Goal: Task Accomplishment & Management: Use online tool/utility

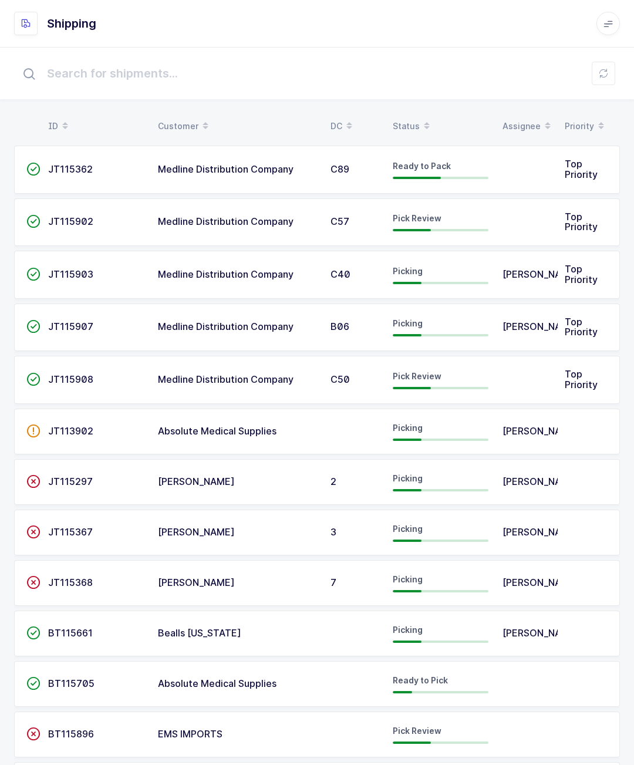
click at [171, 363] on td "Medline Distribution Company" at bounding box center [237, 380] width 173 height 48
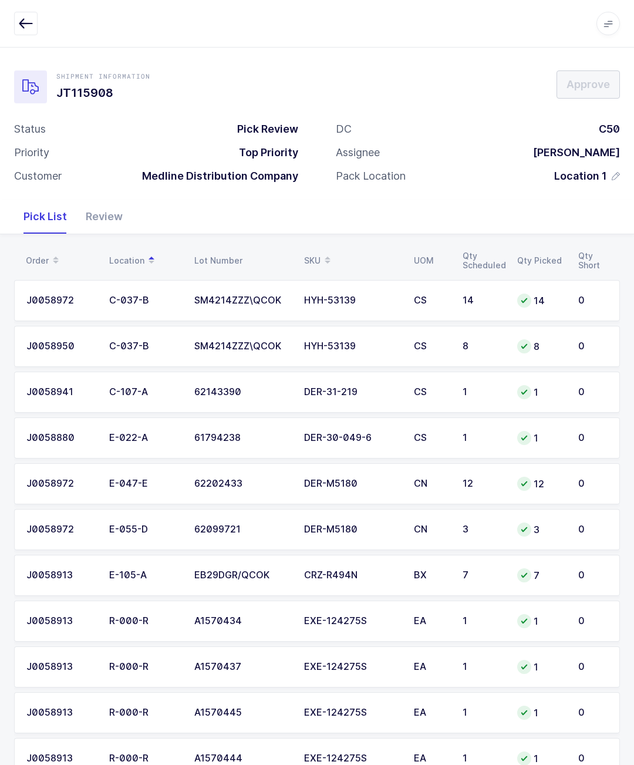
click at [104, 187] on div "Status Pick Review Priority Top Priority Customer Medline Distribution Company" at bounding box center [156, 157] width 322 height 70
click at [113, 214] on div "Review" at bounding box center [104, 217] width 56 height 34
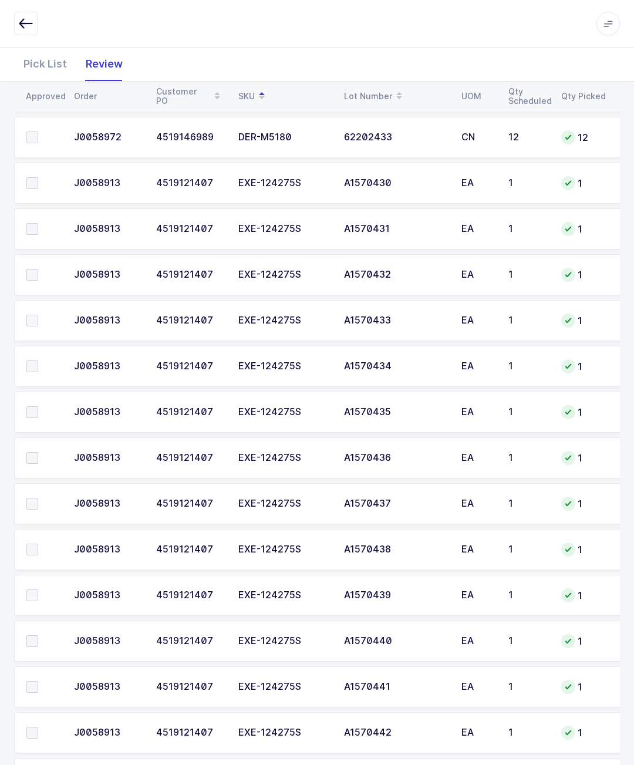
scroll to position [584, 0]
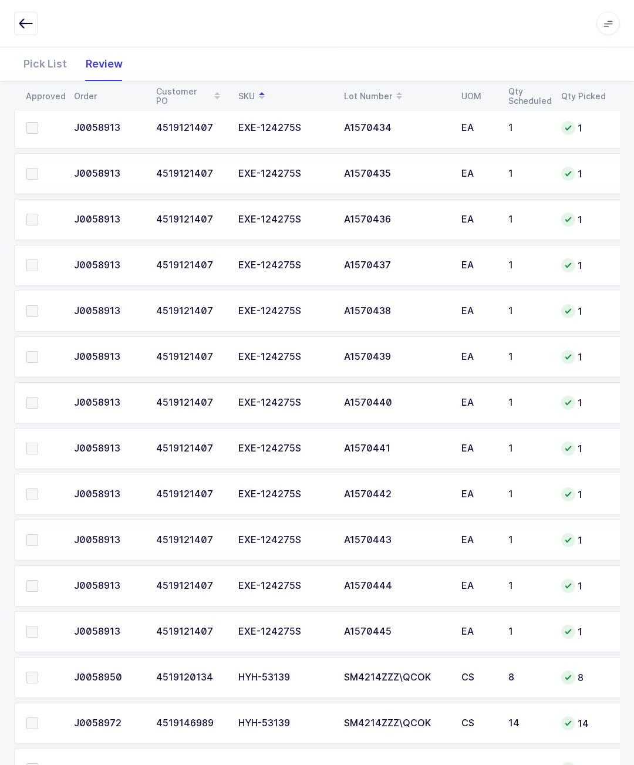
click at [41, 764] on label at bounding box center [42, 769] width 33 height 12
click at [38, 763] on input "checkbox" at bounding box center [38, 763] width 0 height 0
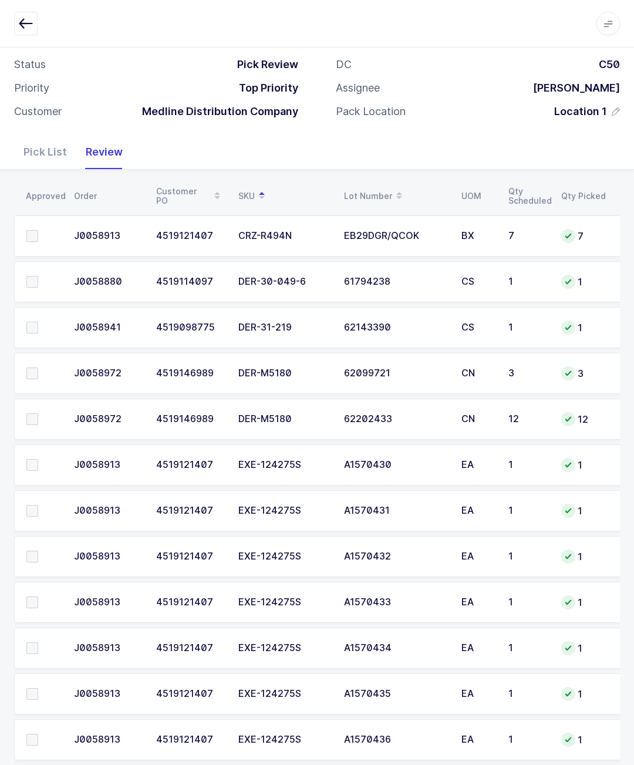
scroll to position [0, 0]
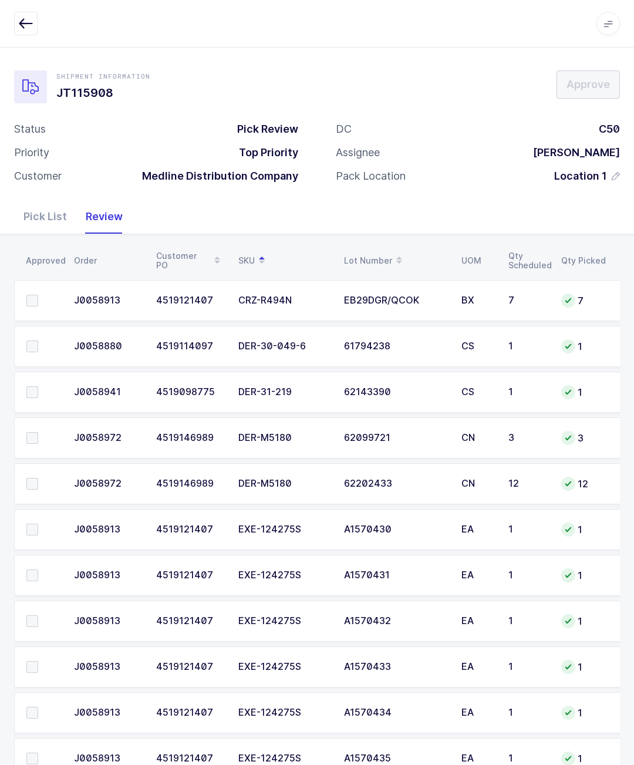
click at [42, 382] on td at bounding box center [40, 391] width 53 height 41
click at [35, 396] on span at bounding box center [32, 392] width 12 height 12
click at [38, 386] on input "checkbox" at bounding box center [38, 386] width 0 height 0
click at [35, 346] on span at bounding box center [32, 346] width 12 height 12
click at [38, 340] on input "checkbox" at bounding box center [38, 340] width 0 height 0
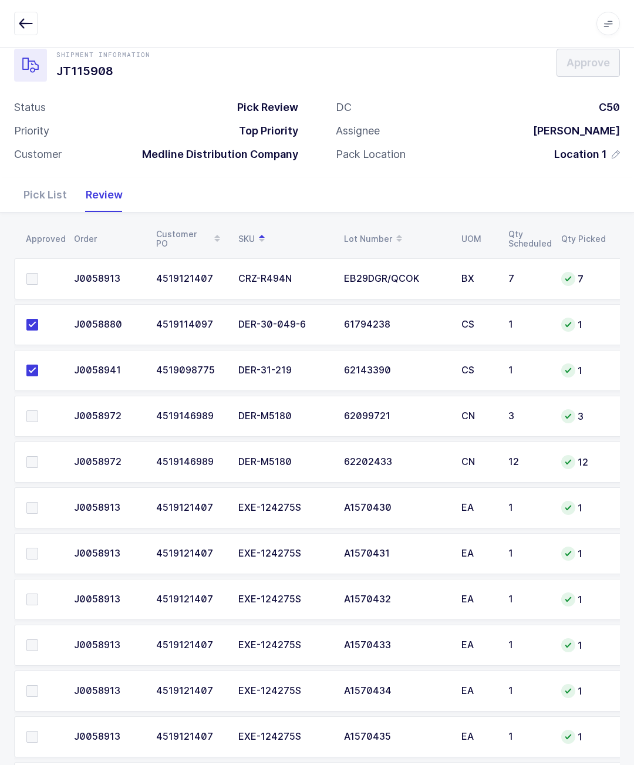
scroll to position [23, 0]
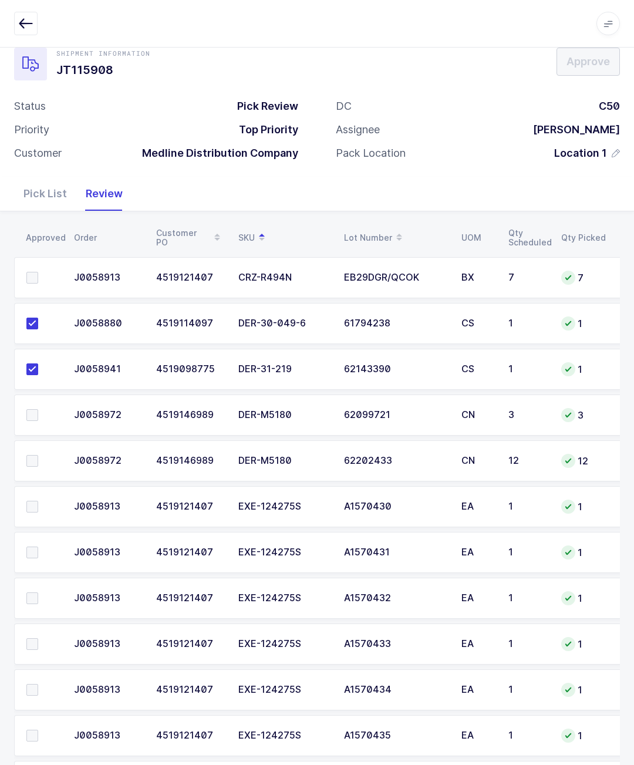
click at [39, 410] on label at bounding box center [42, 415] width 33 height 12
click at [38, 409] on input "checkbox" at bounding box center [38, 409] width 0 height 0
click at [32, 282] on span at bounding box center [32, 278] width 12 height 12
click at [38, 272] on input "checkbox" at bounding box center [38, 272] width 0 height 0
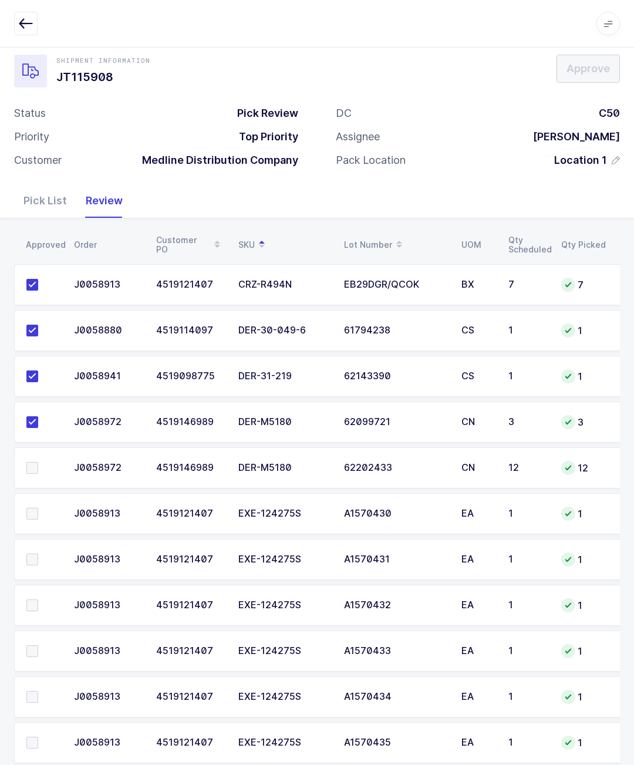
scroll to position [15, 0]
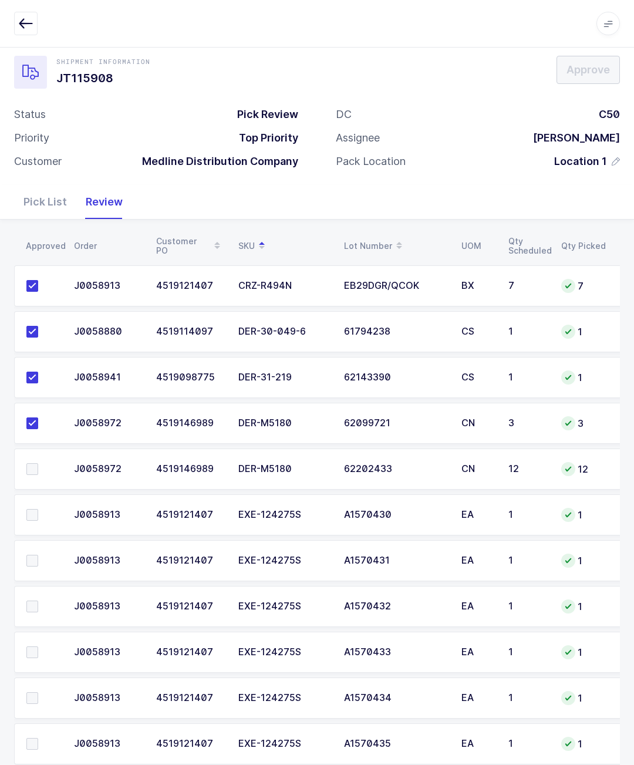
click at [38, 512] on label at bounding box center [42, 515] width 33 height 12
click at [38, 509] on input "checkbox" at bounding box center [38, 509] width 0 height 0
click at [33, 561] on span at bounding box center [32, 561] width 12 height 12
click at [38, 555] on input "checkbox" at bounding box center [38, 555] width 0 height 0
click at [44, 609] on label at bounding box center [42, 606] width 33 height 12
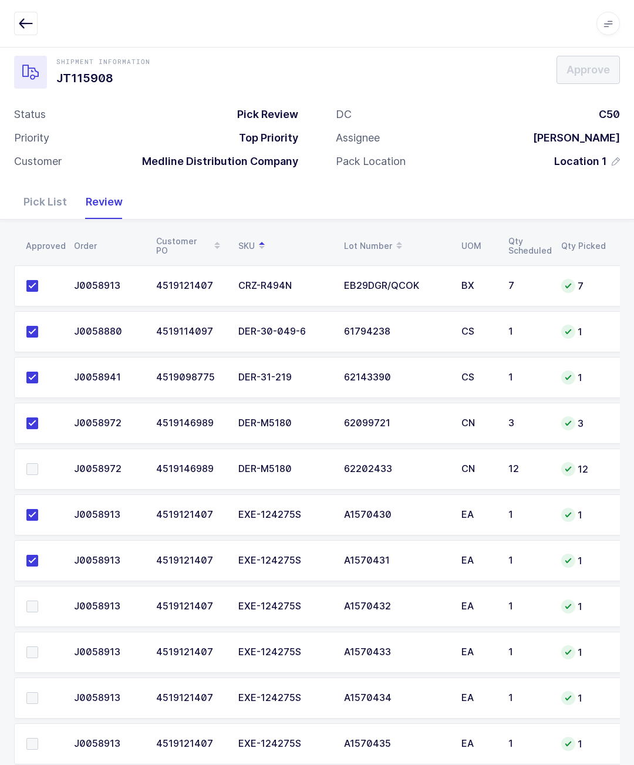
click at [38, 600] on input "checkbox" at bounding box center [38, 600] width 0 height 0
click at [43, 609] on label at bounding box center [42, 606] width 33 height 12
click at [38, 600] on input "checkbox" at bounding box center [38, 600] width 0 height 0
click at [39, 640] on td at bounding box center [40, 651] width 53 height 41
click at [39, 652] on label at bounding box center [42, 652] width 33 height 12
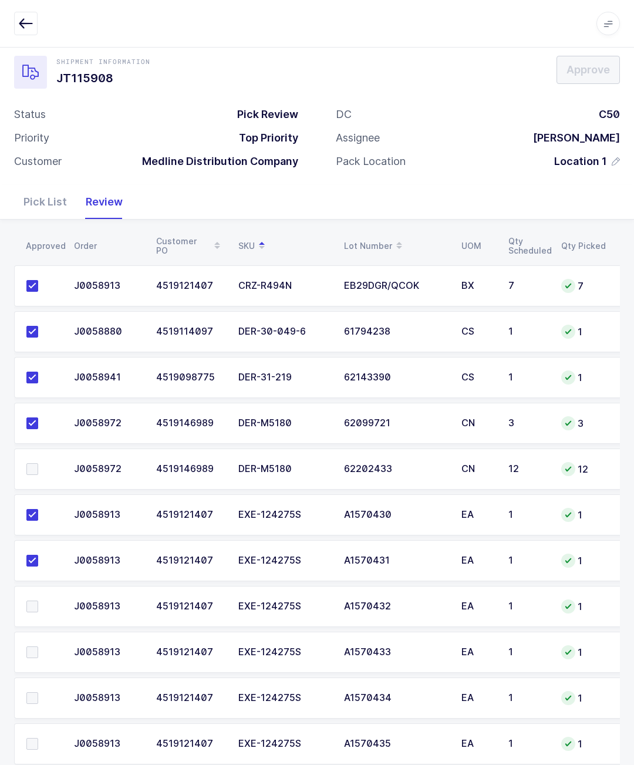
click at [38, 646] on input "checkbox" at bounding box center [38, 646] width 0 height 0
click at [36, 607] on span at bounding box center [32, 606] width 12 height 12
click at [38, 600] on input "checkbox" at bounding box center [38, 600] width 0 height 0
click at [35, 695] on span at bounding box center [32, 698] width 12 height 12
click at [38, 692] on input "checkbox" at bounding box center [38, 692] width 0 height 0
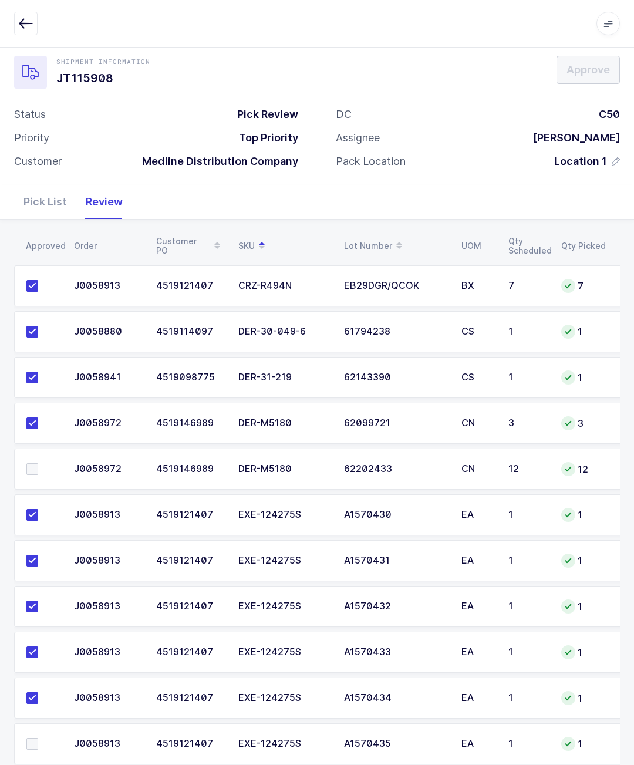
click at [39, 740] on label at bounding box center [42, 744] width 33 height 12
click at [38, 738] on input "checkbox" at bounding box center [38, 738] width 0 height 0
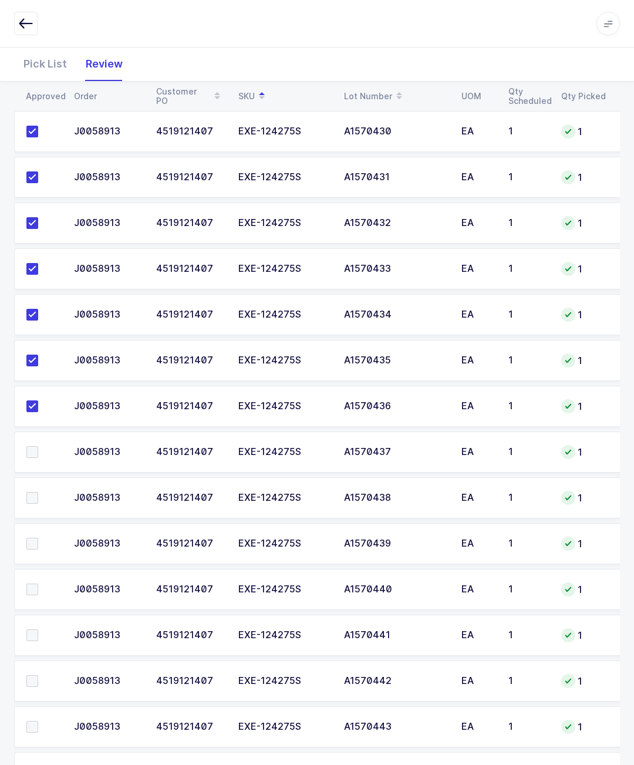
scroll to position [488, 0]
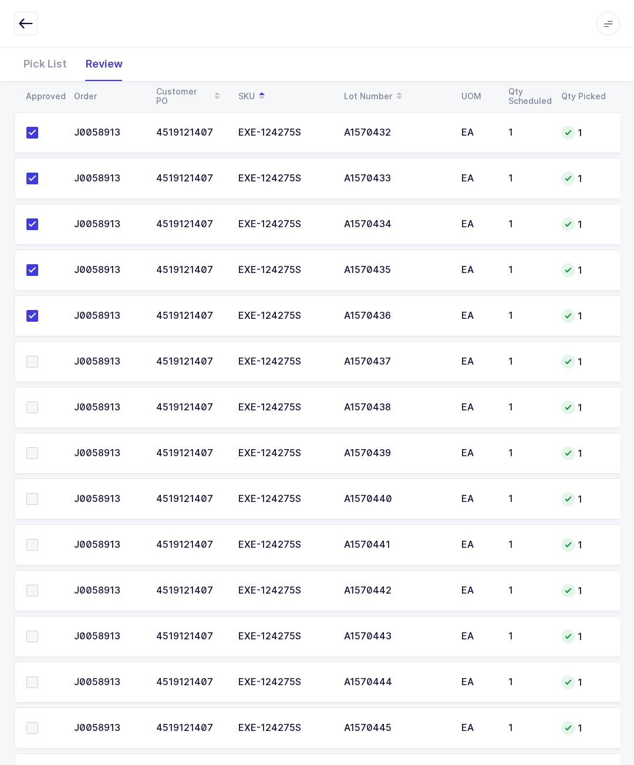
click at [35, 361] on span at bounding box center [32, 362] width 12 height 12
click at [38, 356] on input "checkbox" at bounding box center [38, 356] width 0 height 0
click at [44, 403] on label at bounding box center [42, 407] width 33 height 12
click at [38, 401] on input "checkbox" at bounding box center [38, 401] width 0 height 0
click at [40, 447] on label at bounding box center [42, 453] width 33 height 12
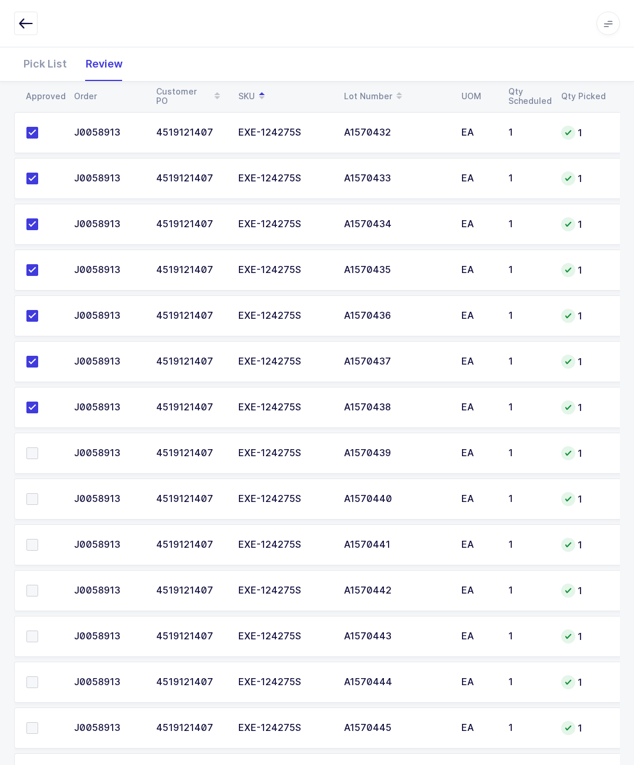
click at [38, 447] on input "checkbox" at bounding box center [38, 447] width 0 height 0
click at [29, 452] on span at bounding box center [32, 453] width 12 height 12
click at [38, 447] on input "checkbox" at bounding box center [38, 447] width 0 height 0
click at [31, 508] on td at bounding box center [40, 498] width 53 height 41
click at [43, 495] on label at bounding box center [42, 499] width 33 height 12
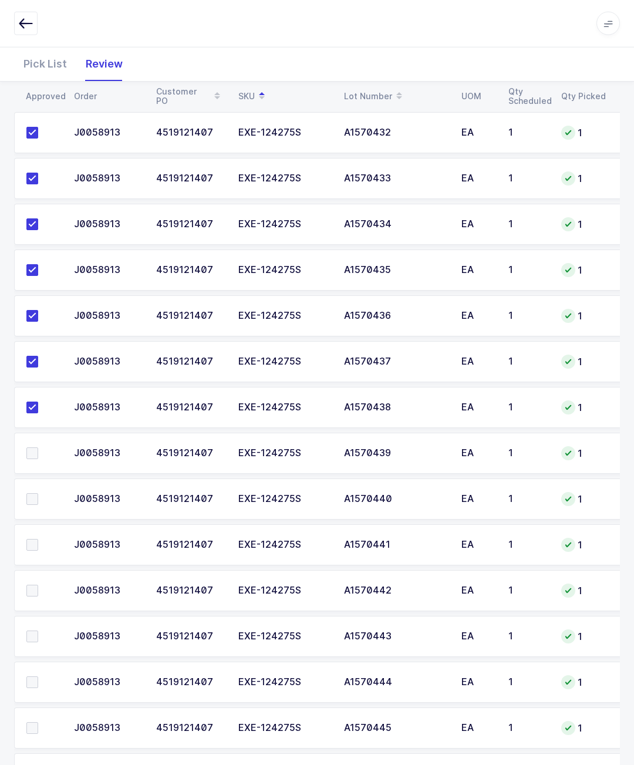
click at [38, 493] on input "checkbox" at bounding box center [38, 493] width 0 height 0
click at [42, 541] on label at bounding box center [42, 545] width 33 height 12
click at [38, 539] on input "checkbox" at bounding box center [38, 539] width 0 height 0
click at [46, 584] on label at bounding box center [42, 590] width 33 height 12
click at [38, 584] on input "checkbox" at bounding box center [38, 584] width 0 height 0
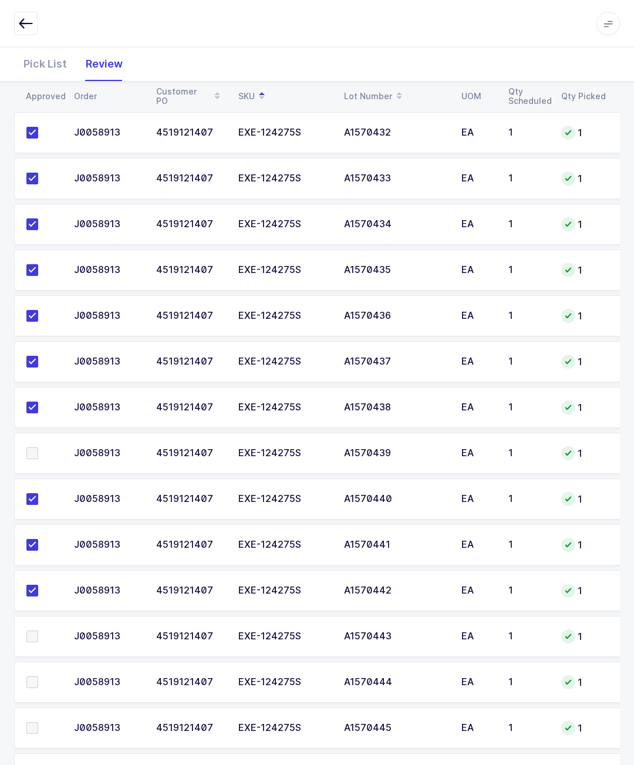
click at [39, 630] on label at bounding box center [42, 636] width 33 height 12
click at [38, 630] on input "checkbox" at bounding box center [38, 630] width 0 height 0
click at [36, 669] on td at bounding box center [40, 681] width 53 height 41
click at [38, 722] on label at bounding box center [42, 728] width 33 height 12
click at [38, 722] on input "checkbox" at bounding box center [38, 722] width 0 height 0
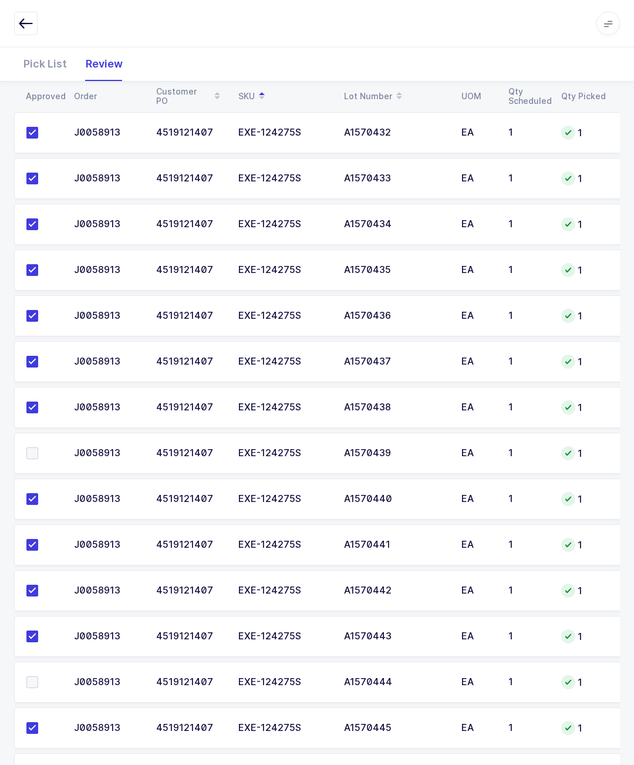
click at [44, 685] on label at bounding box center [42, 682] width 33 height 12
click at [38, 676] on input "checkbox" at bounding box center [38, 676] width 0 height 0
click at [27, 455] on span at bounding box center [32, 453] width 12 height 12
click at [38, 447] on input "checkbox" at bounding box center [38, 447] width 0 height 0
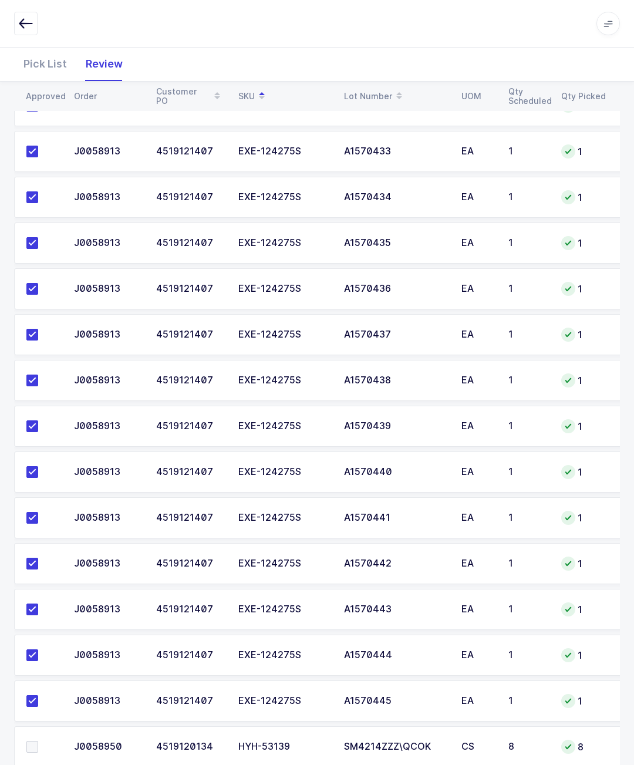
scroll to position [519, 0]
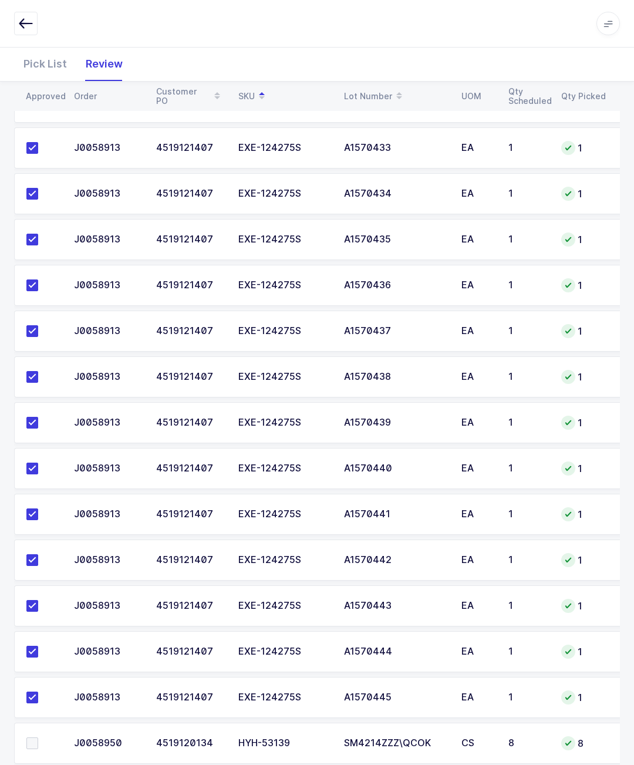
click at [609, 87] on th "Qty Picked" at bounding box center [583, 96] width 59 height 20
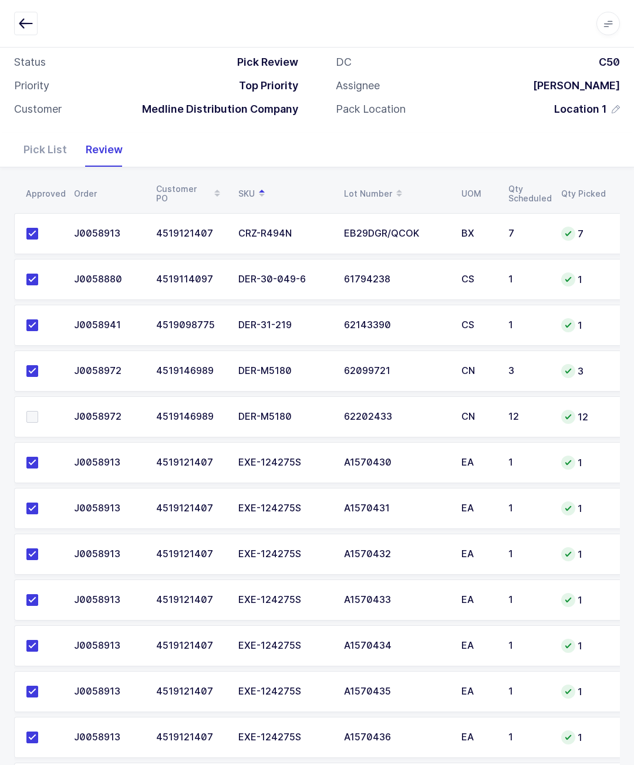
scroll to position [66, 0]
click at [37, 415] on span at bounding box center [32, 417] width 12 height 12
click at [38, 411] on input "checkbox" at bounding box center [38, 411] width 0 height 0
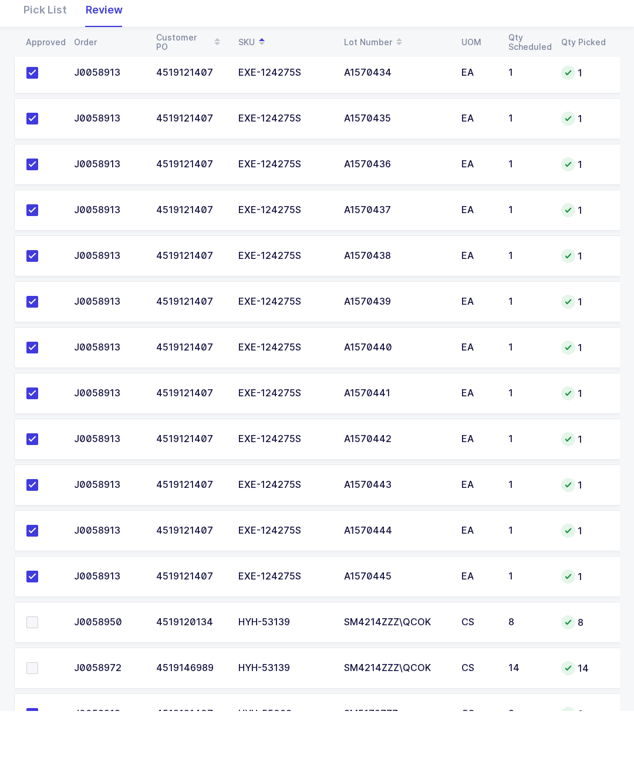
scroll to position [584, 0]
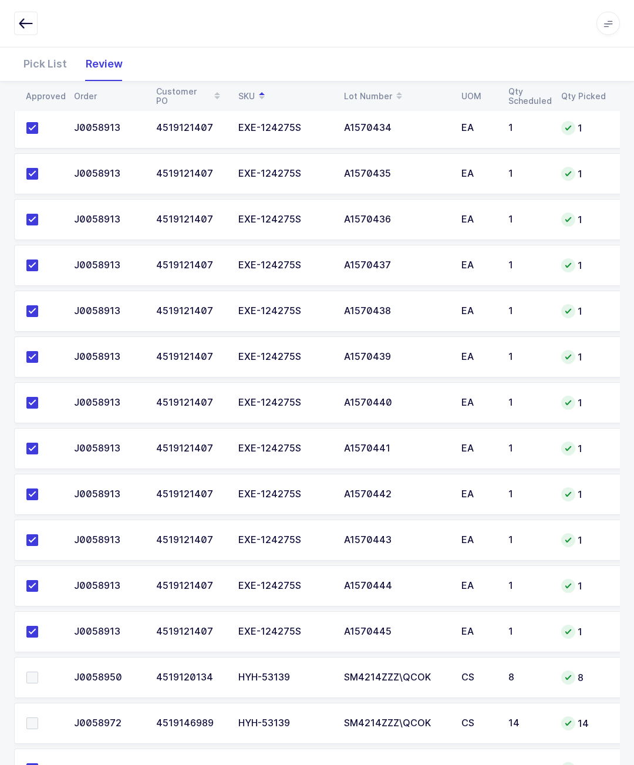
click at [36, 674] on span at bounding box center [32, 677] width 12 height 12
click at [38, 671] on input "checkbox" at bounding box center [38, 671] width 0 height 0
click at [28, 725] on span at bounding box center [32, 723] width 12 height 12
click at [38, 717] on input "checkbox" at bounding box center [38, 717] width 0 height 0
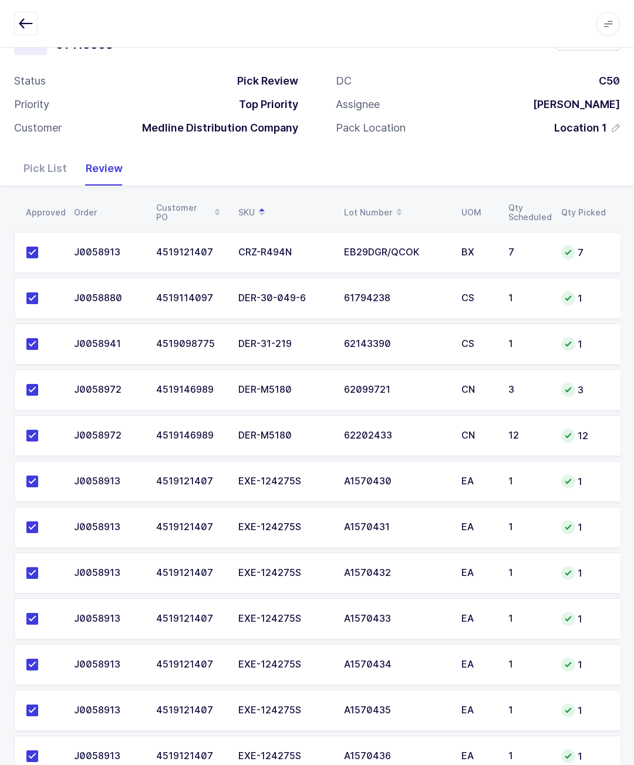
scroll to position [0, 0]
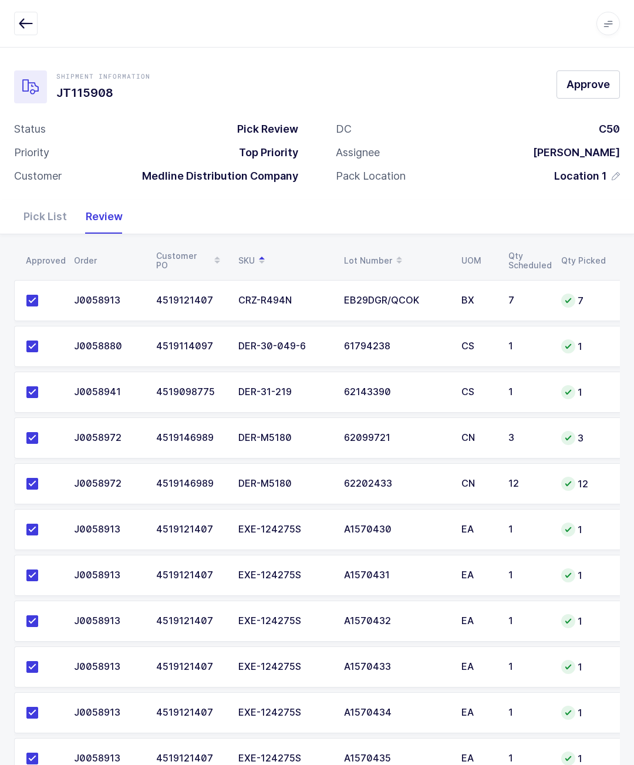
click at [589, 75] on button "Approve" at bounding box center [587, 84] width 63 height 28
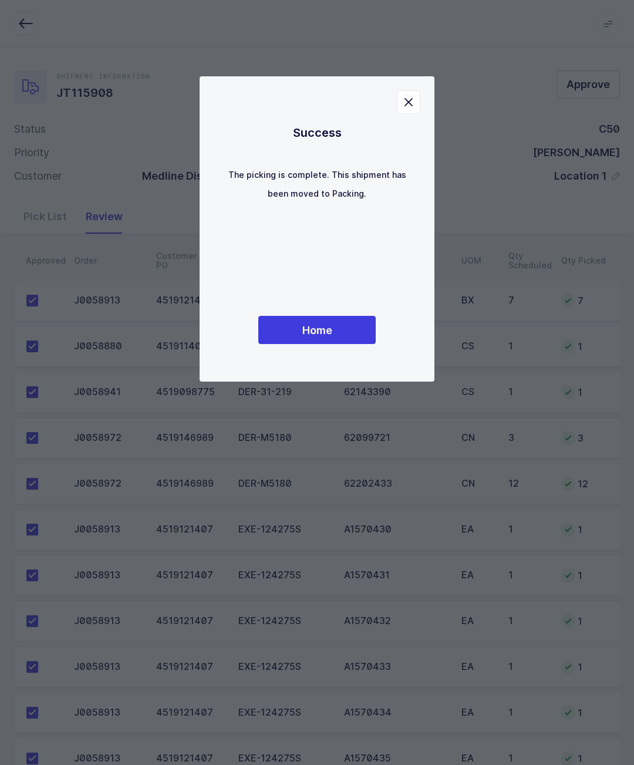
click at [340, 343] on button "Home" at bounding box center [316, 330] width 117 height 28
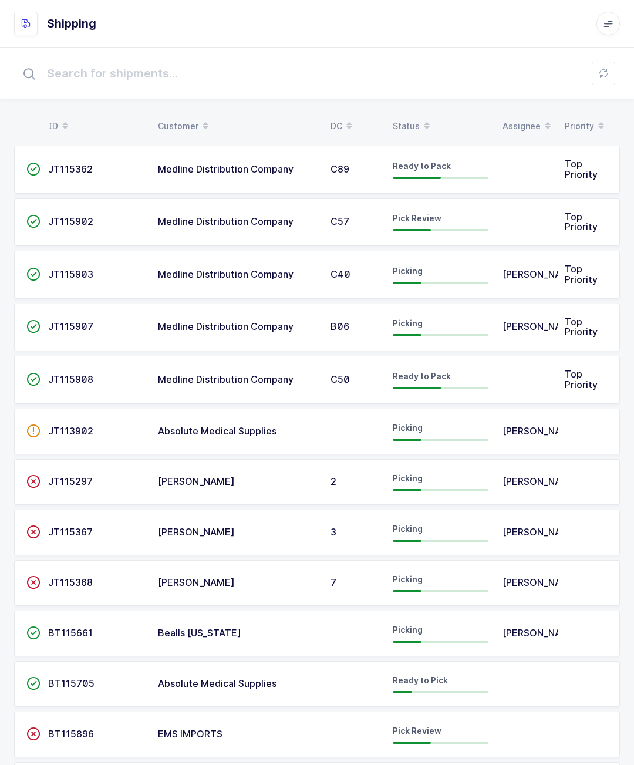
click at [103, 232] on td "JT115902" at bounding box center [96, 222] width 110 height 48
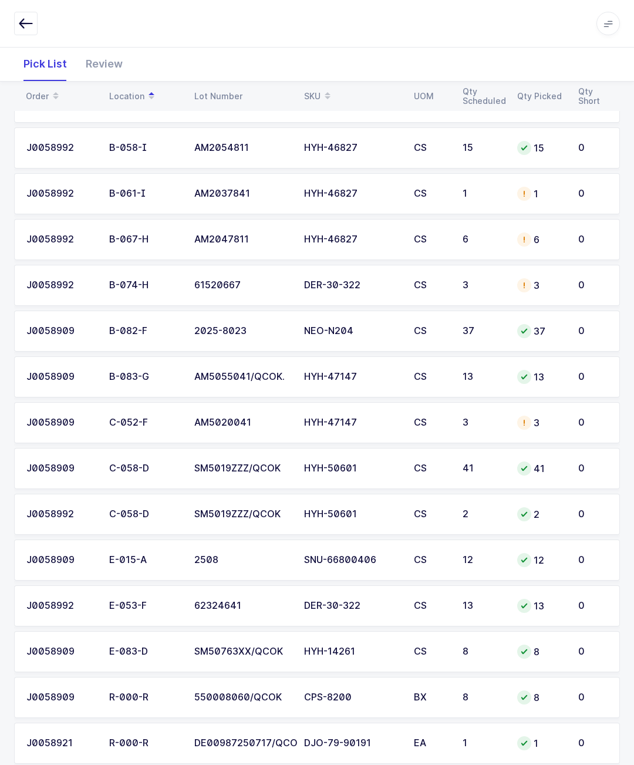
scroll to position [264, 0]
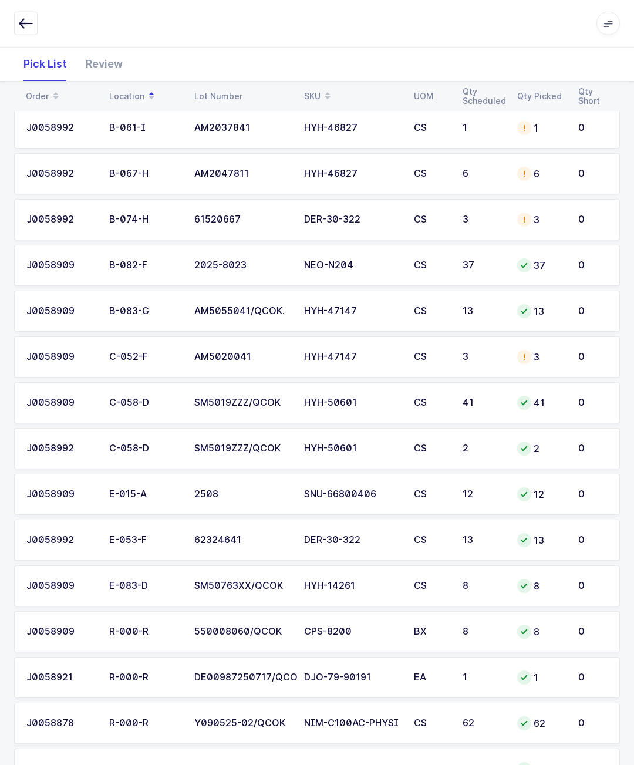
click at [26, 12] on button "button" at bounding box center [25, 23] width 23 height 23
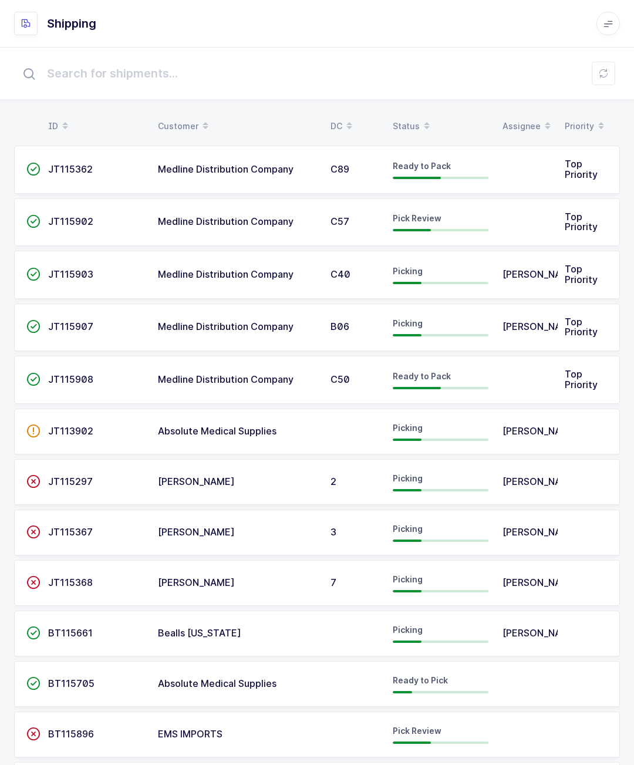
click at [109, 221] on div "JT115902" at bounding box center [96, 222] width 96 height 11
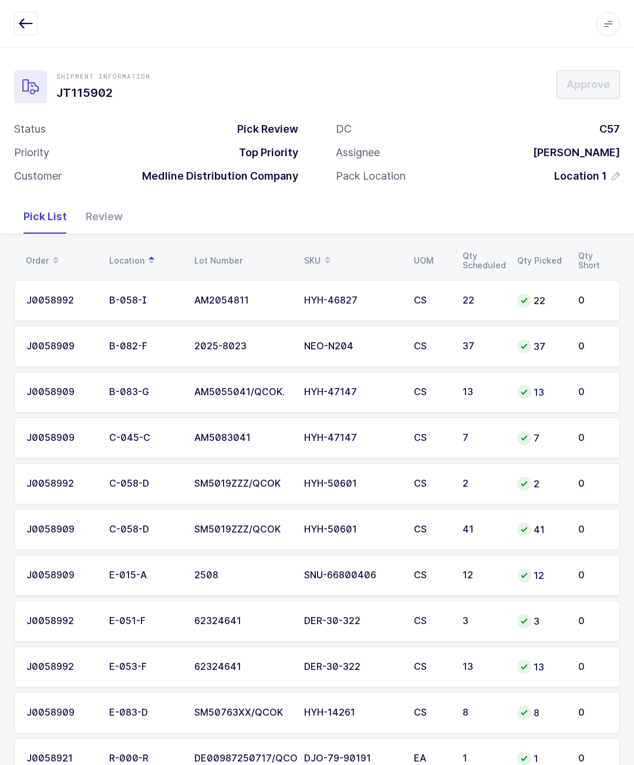
click at [29, 31] on button "button" at bounding box center [25, 23] width 23 height 23
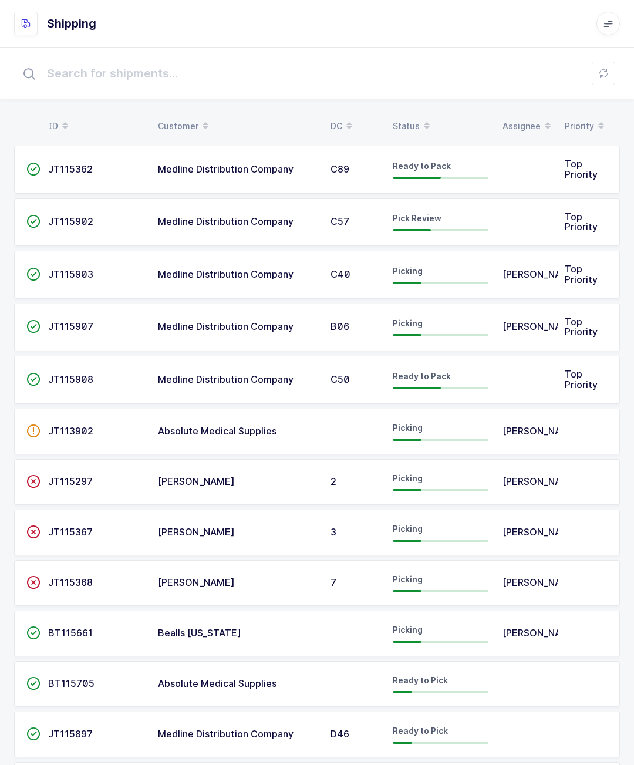
click at [83, 218] on span "JT115902" at bounding box center [70, 221] width 45 height 12
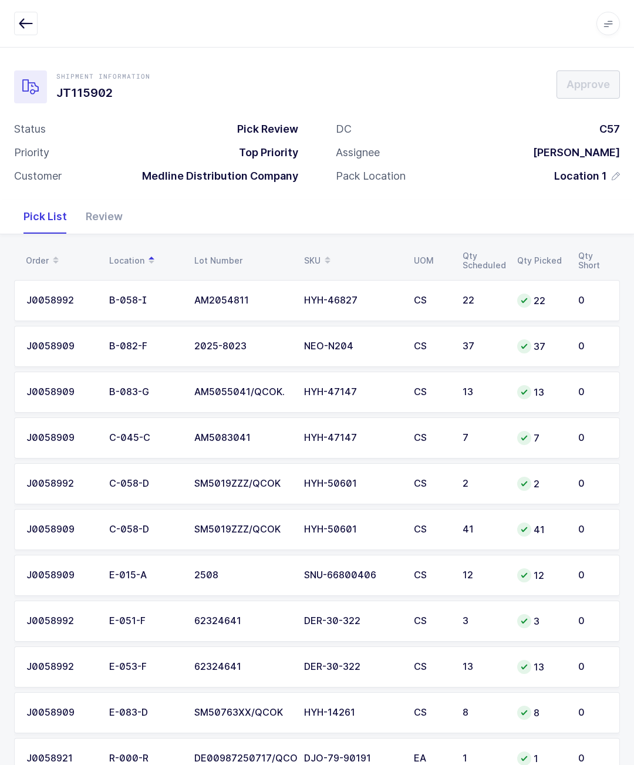
click at [88, 225] on div "Review" at bounding box center [104, 217] width 56 height 34
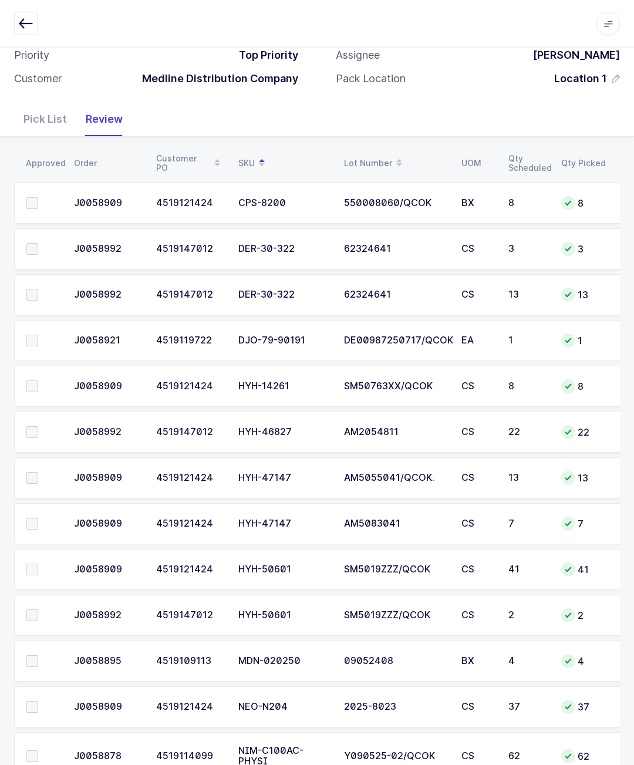
scroll to position [133, 0]
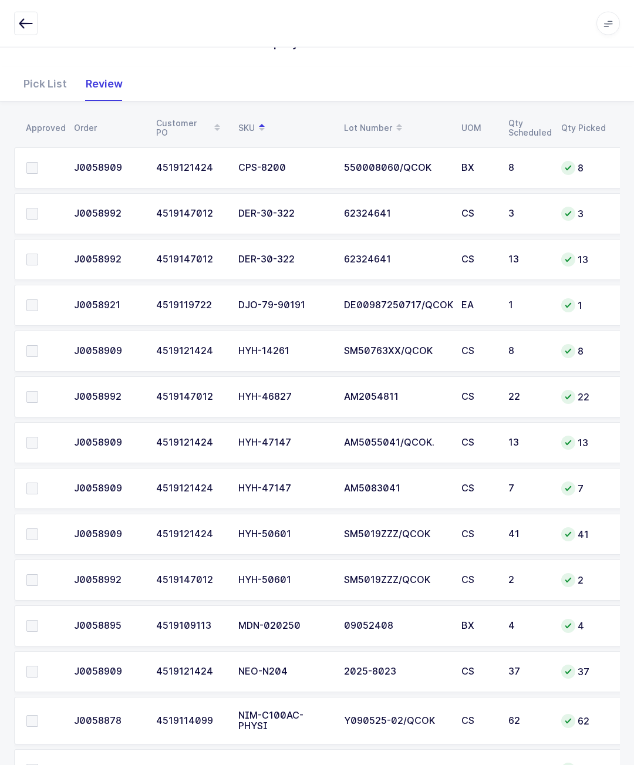
click at [34, 705] on td at bounding box center [40, 721] width 53 height 48
click at [32, 724] on span at bounding box center [32, 721] width 12 height 12
click at [38, 715] on input "checkbox" at bounding box center [38, 715] width 0 height 0
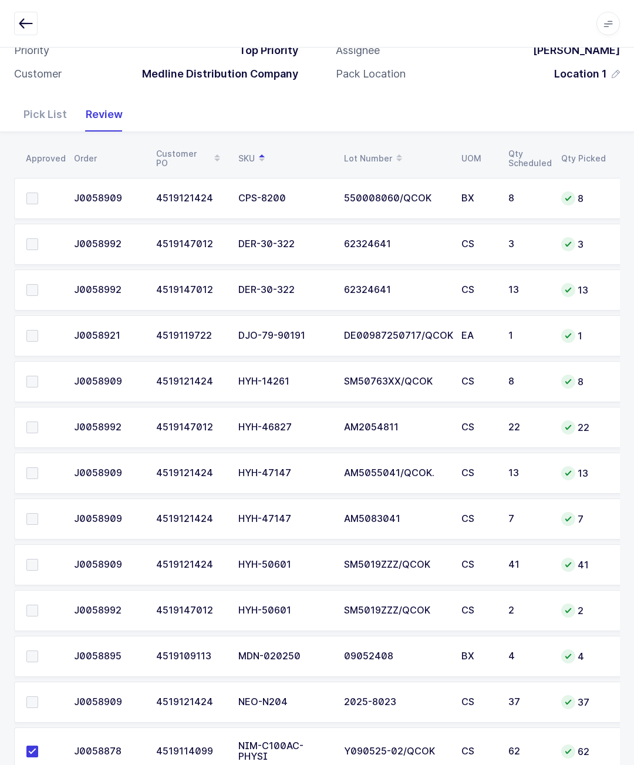
scroll to position [100, 0]
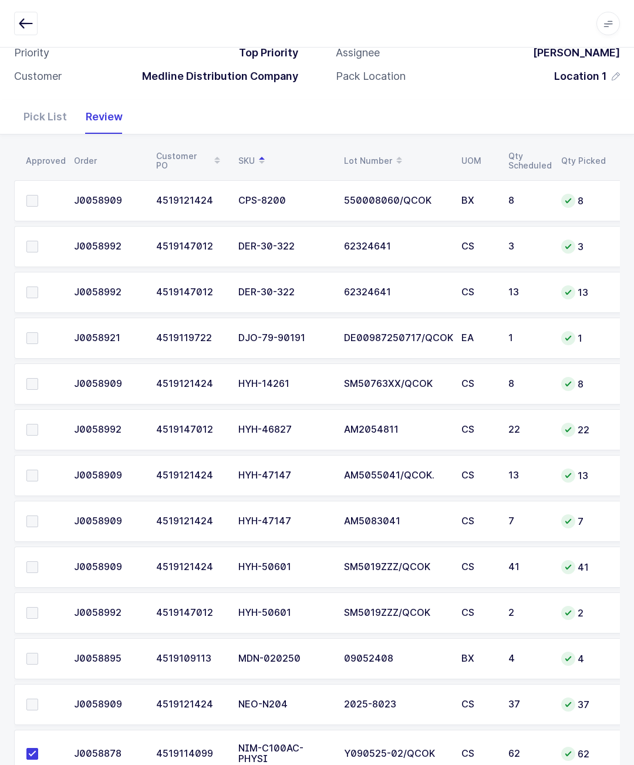
click at [26, 572] on span at bounding box center [32, 567] width 12 height 12
click at [38, 561] on input "checkbox" at bounding box center [38, 561] width 0 height 0
click at [36, 613] on span at bounding box center [32, 613] width 12 height 12
click at [38, 607] on input "checkbox" at bounding box center [38, 607] width 0 height 0
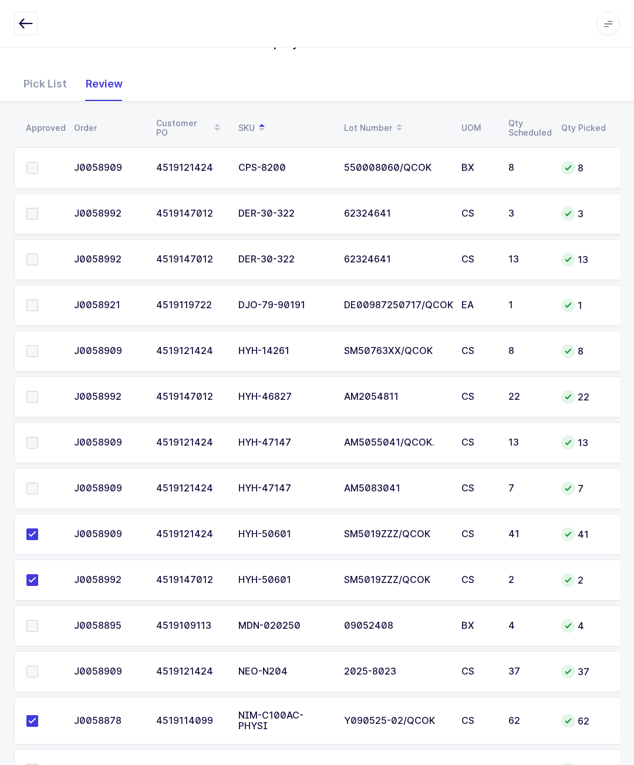
scroll to position [133, 0]
click at [31, 484] on span at bounding box center [32, 488] width 12 height 12
click at [38, 482] on input "checkbox" at bounding box center [38, 482] width 0 height 0
click at [48, 670] on label at bounding box center [42, 671] width 33 height 12
click at [38, 665] on input "checkbox" at bounding box center [38, 665] width 0 height 0
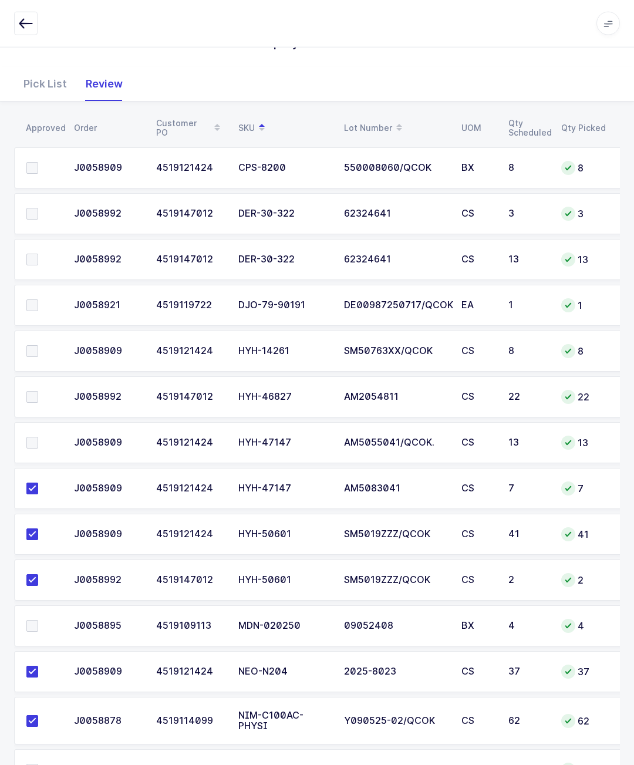
click at [28, 440] on span at bounding box center [32, 443] width 12 height 12
click at [38, 437] on input "checkbox" at bounding box center [38, 437] width 0 height 0
click at [32, 397] on span at bounding box center [32, 397] width 12 height 12
click at [38, 391] on input "checkbox" at bounding box center [38, 391] width 0 height 0
click at [31, 259] on span at bounding box center [32, 260] width 12 height 12
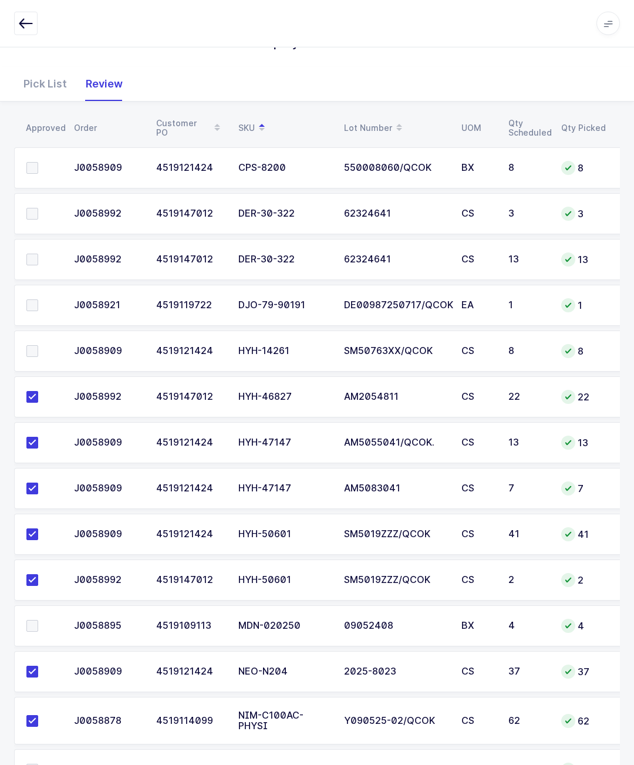
click at [38, 254] on input "checkbox" at bounding box center [38, 254] width 0 height 0
click at [34, 217] on span at bounding box center [32, 214] width 12 height 12
click at [38, 208] on input "checkbox" at bounding box center [38, 208] width 0 height 0
click at [29, 303] on span at bounding box center [32, 305] width 12 height 12
click at [38, 299] on input "checkbox" at bounding box center [38, 299] width 0 height 0
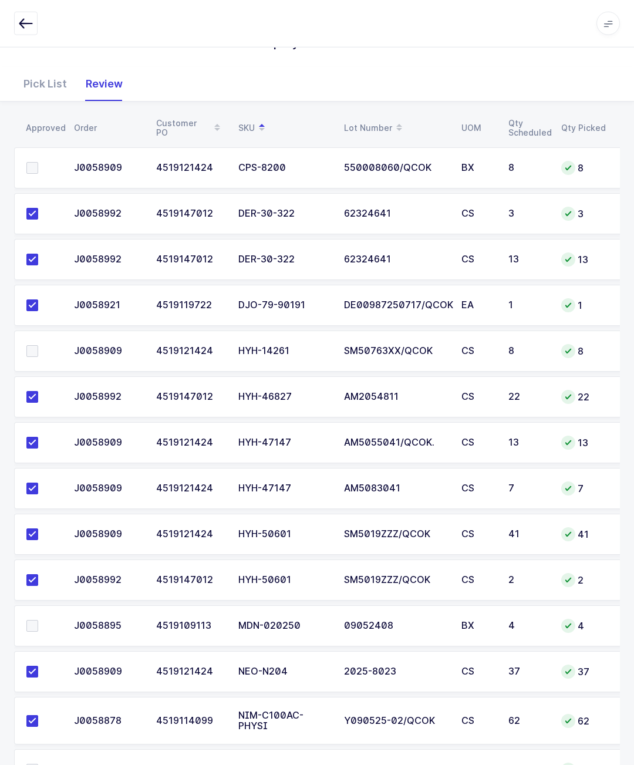
click at [38, 355] on span at bounding box center [32, 351] width 12 height 12
click at [38, 345] on input "checkbox" at bounding box center [38, 345] width 0 height 0
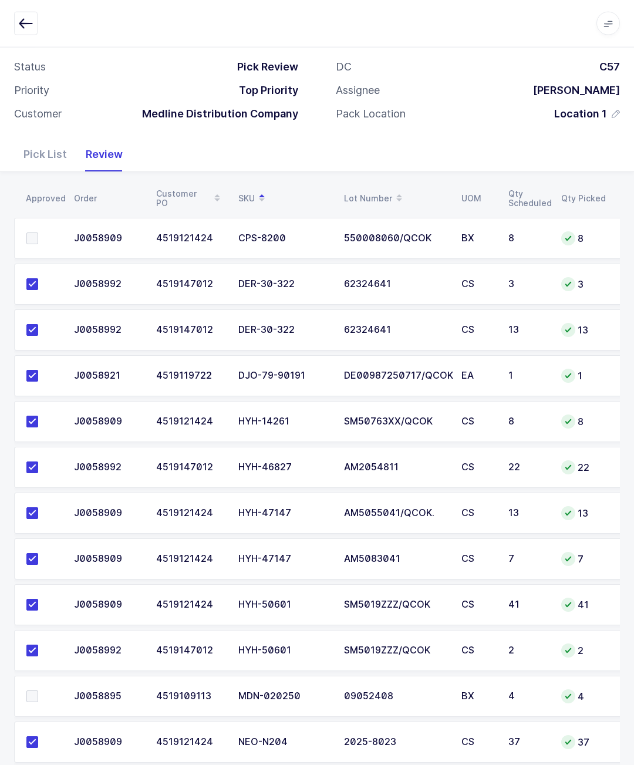
scroll to position [61, 0]
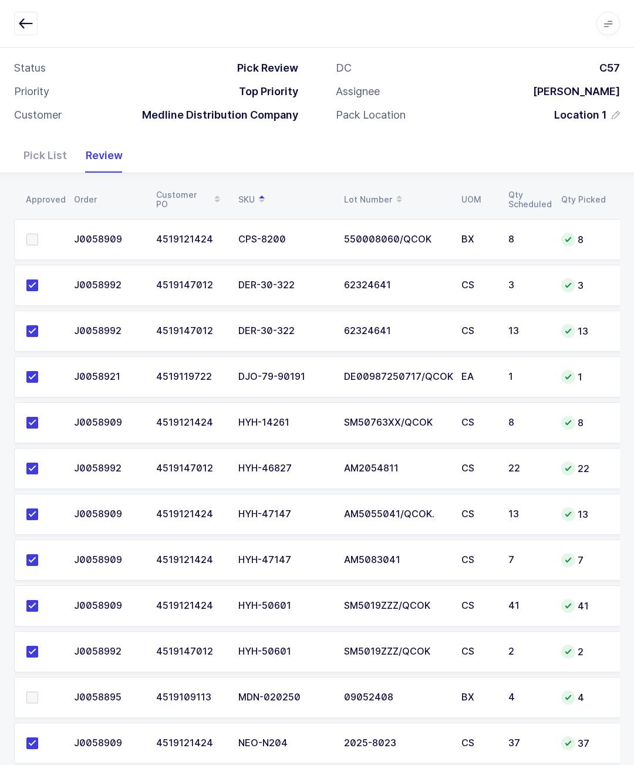
click at [36, 694] on span at bounding box center [32, 697] width 12 height 12
click at [38, 691] on input "checkbox" at bounding box center [38, 691] width 0 height 0
click at [32, 238] on span at bounding box center [32, 240] width 12 height 12
click at [38, 234] on input "checkbox" at bounding box center [38, 234] width 0 height 0
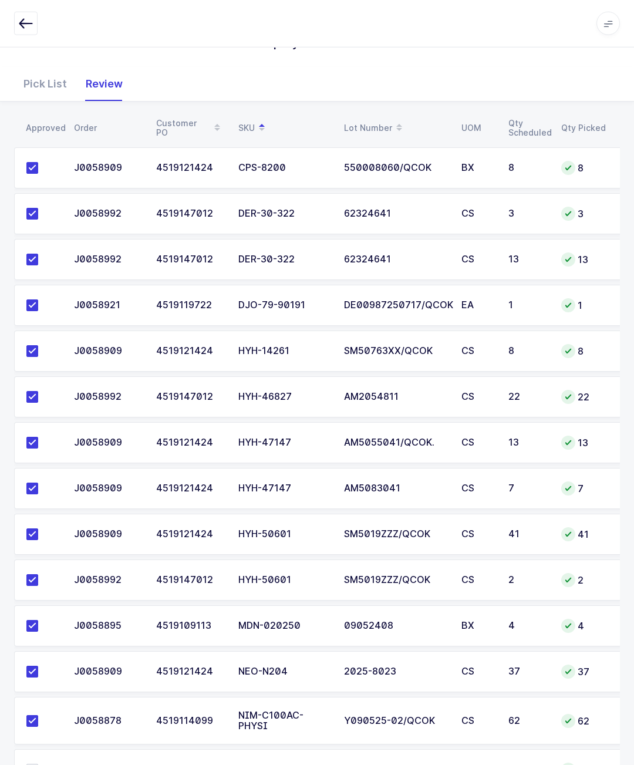
click at [35, 764] on span at bounding box center [32, 769] width 12 height 12
click at [38, 763] on input "checkbox" at bounding box center [38, 763] width 0 height 0
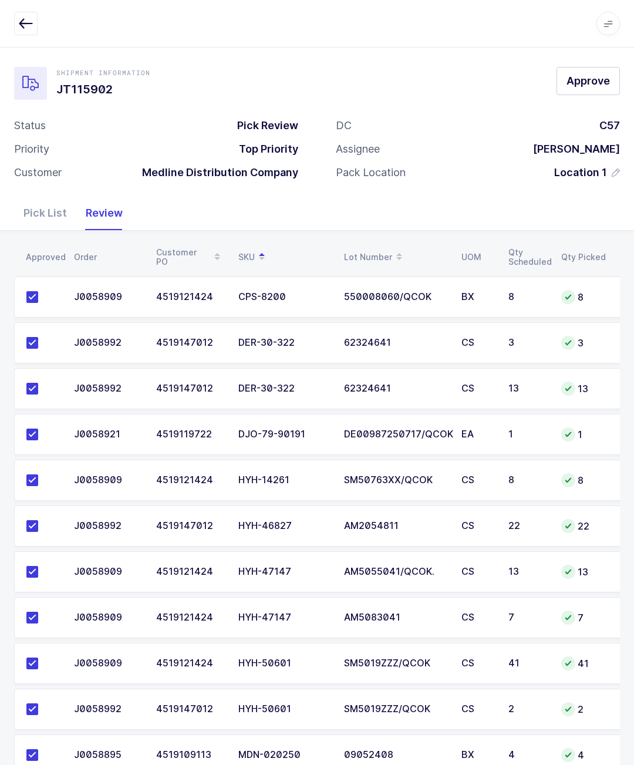
scroll to position [0, 0]
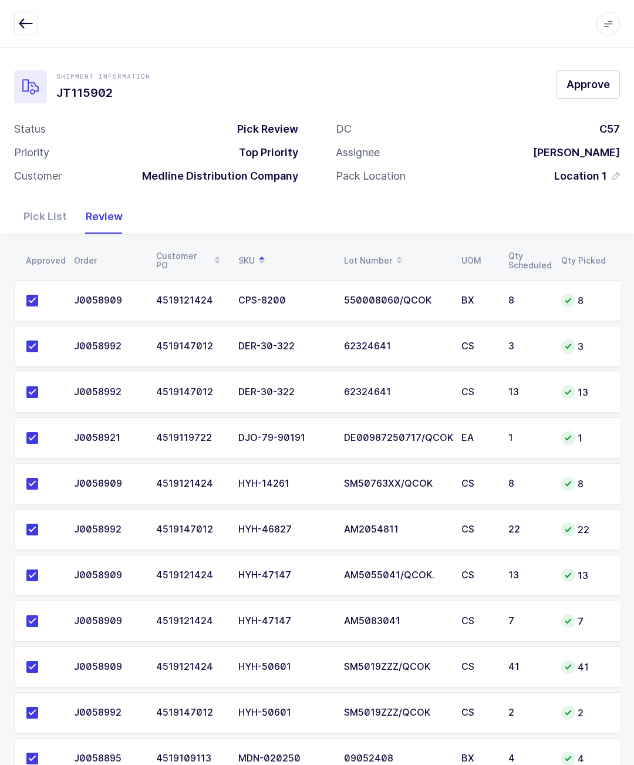
click at [563, 85] on button "Approve" at bounding box center [587, 84] width 63 height 28
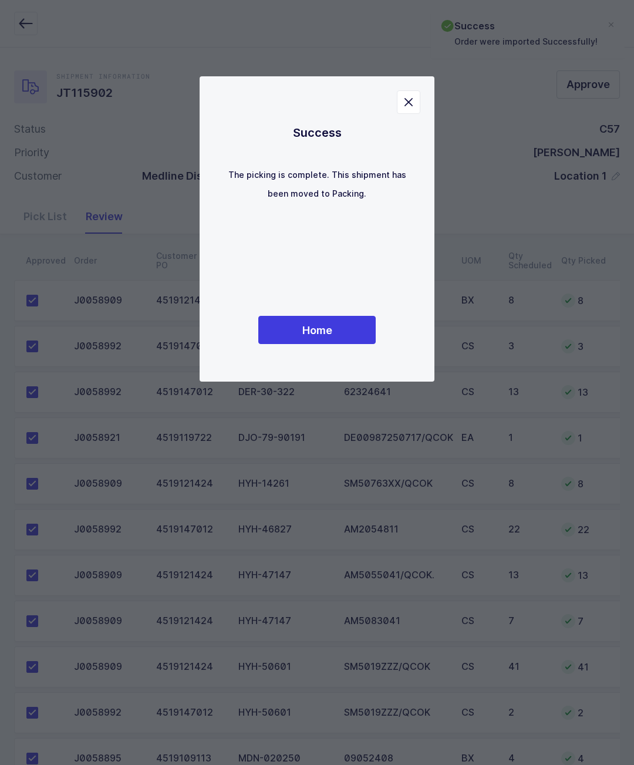
click at [277, 344] on button "Home" at bounding box center [316, 330] width 117 height 28
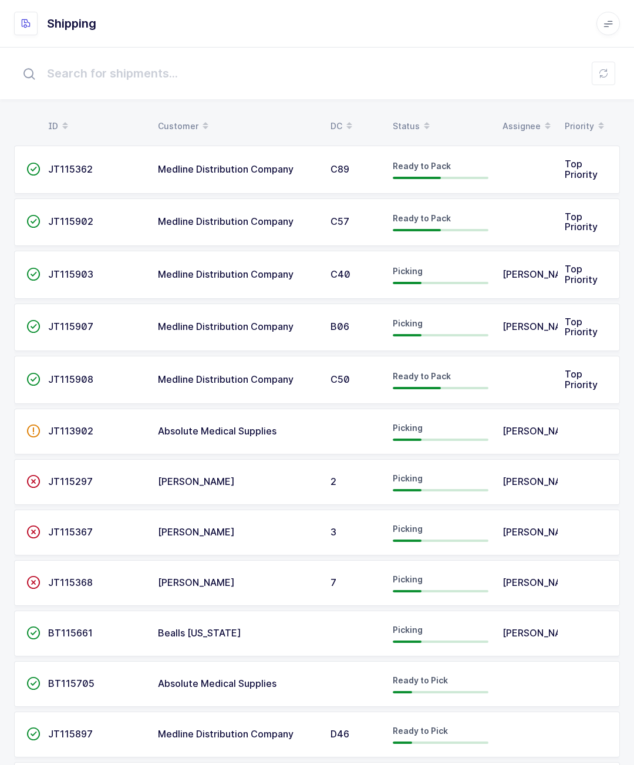
click at [514, 380] on td at bounding box center [526, 380] width 62 height 48
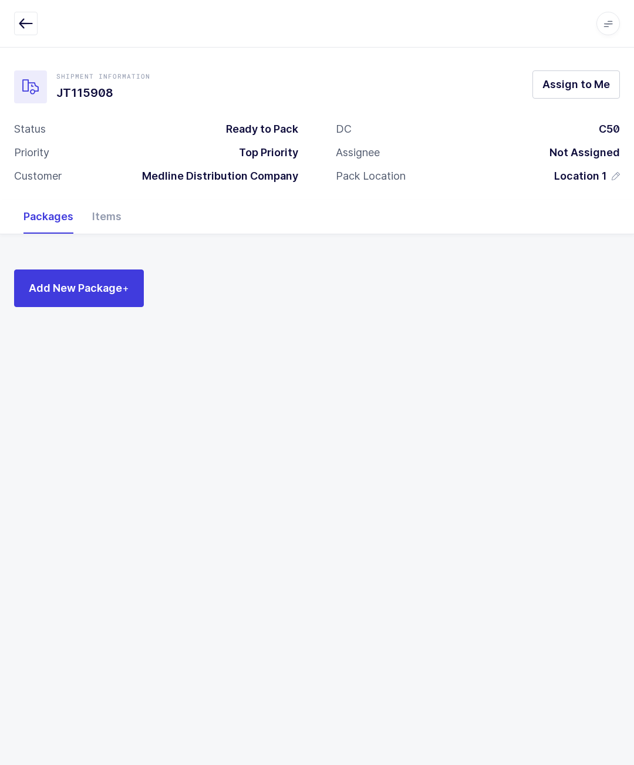
click at [563, 63] on div "Shipment Information JT115908 Assign to Me Status Ready to Pack Priority Top Pr…" at bounding box center [317, 123] width 634 height 153
click at [581, 71] on button "Assign to Me" at bounding box center [575, 84] width 87 height 28
click at [124, 283] on span "+" at bounding box center [125, 288] width 7 height 12
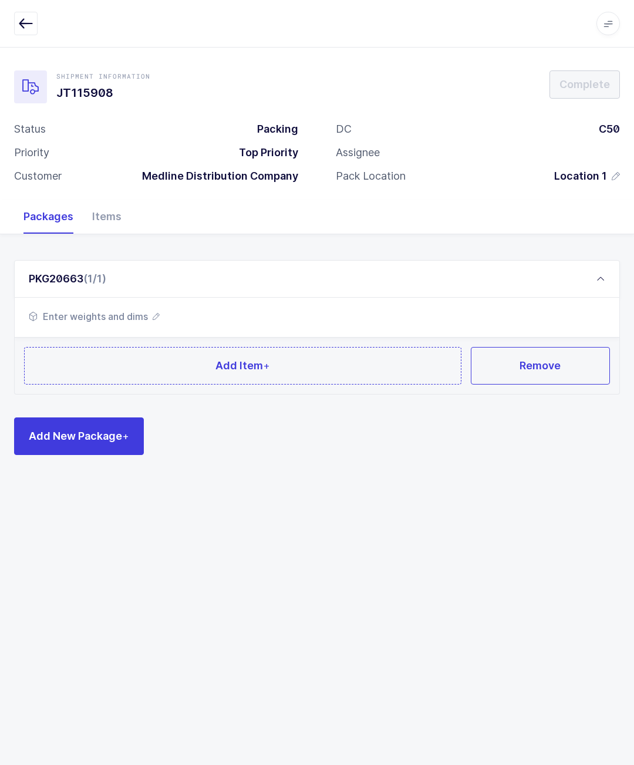
click at [249, 364] on span "Add Item +" at bounding box center [242, 365] width 55 height 15
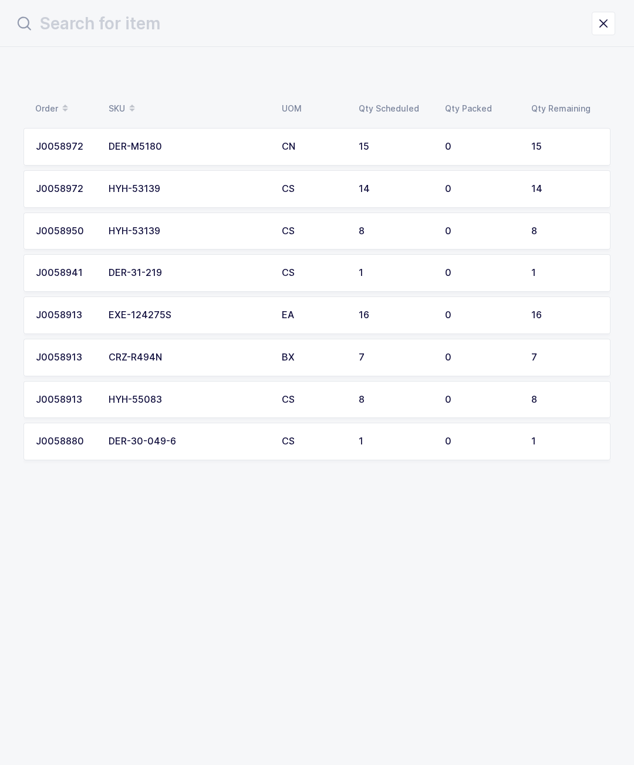
click at [424, 153] on td "15" at bounding box center [395, 147] width 86 height 38
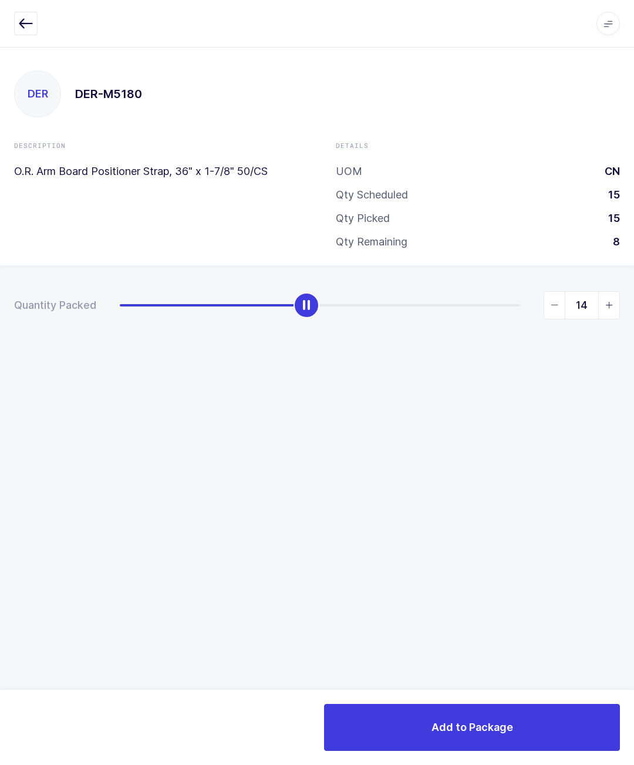
type input "15"
click at [549, 723] on button "Add to Package" at bounding box center [472, 727] width 296 height 47
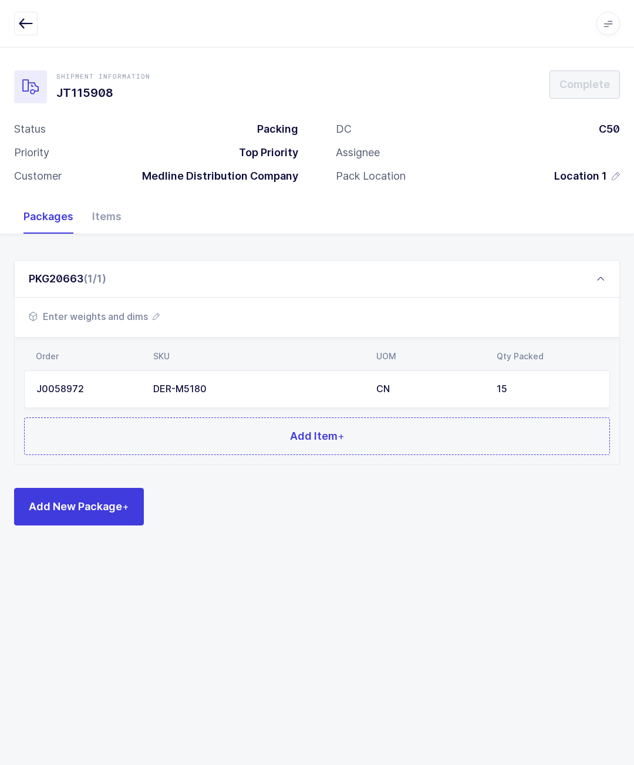
click at [320, 425] on button "Add Item +" at bounding box center [317, 436] width 586 height 38
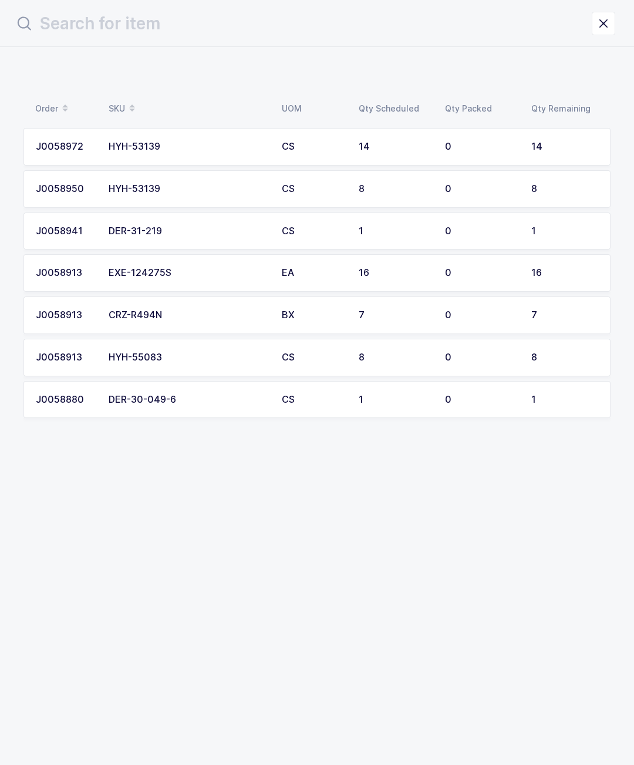
click at [374, 164] on td "14" at bounding box center [395, 147] width 86 height 38
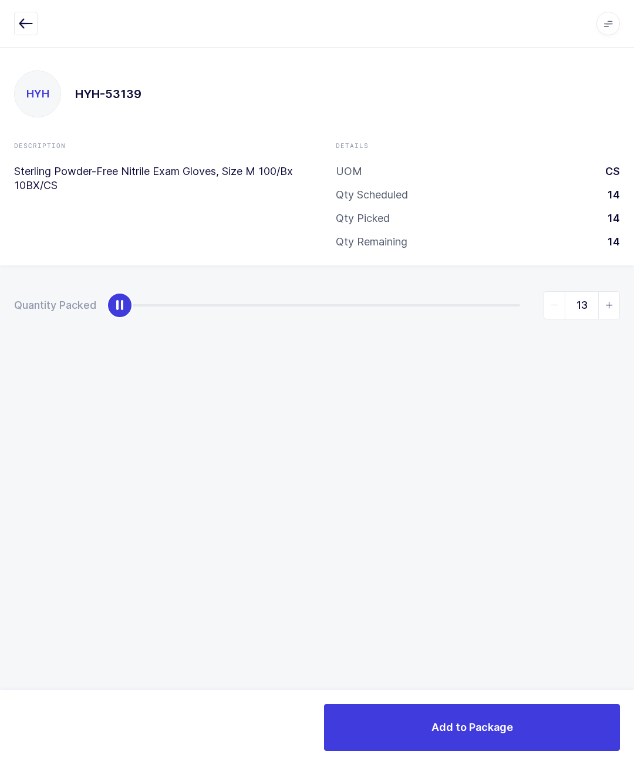
type input "14"
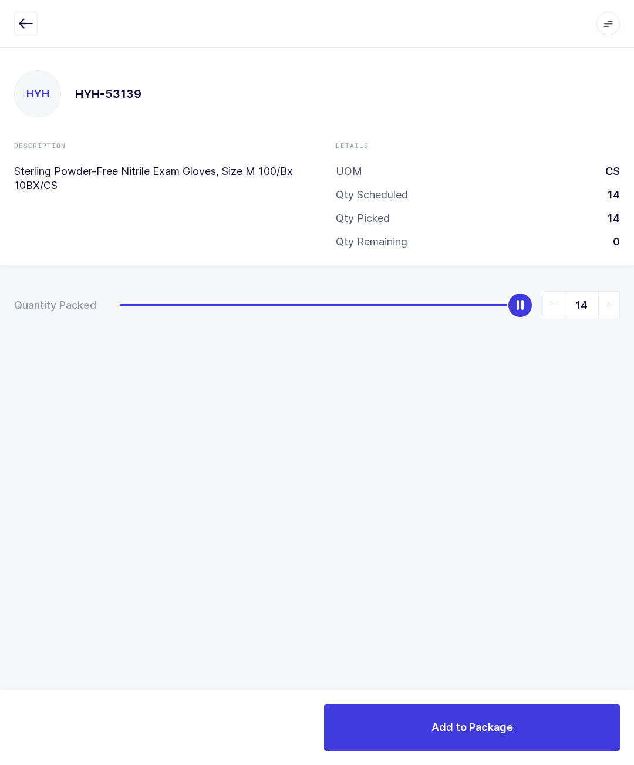
click at [562, 718] on button "Add to Package" at bounding box center [472, 727] width 296 height 47
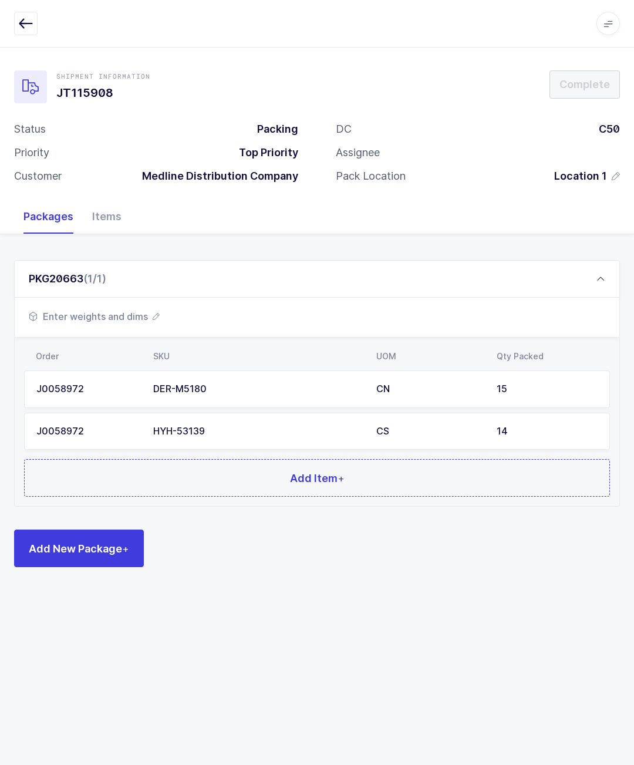
click at [346, 477] on button "Add Item +" at bounding box center [317, 478] width 586 height 38
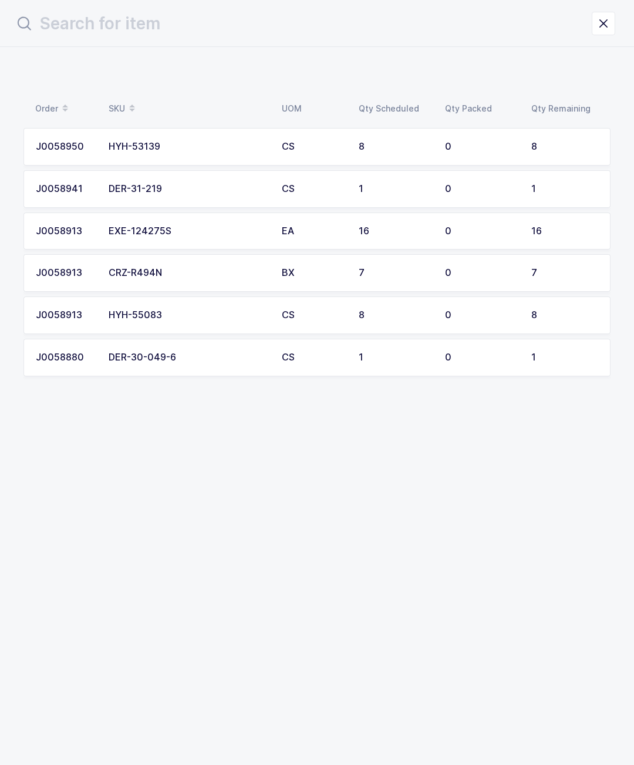
click at [411, 146] on div "8" at bounding box center [395, 146] width 72 height 11
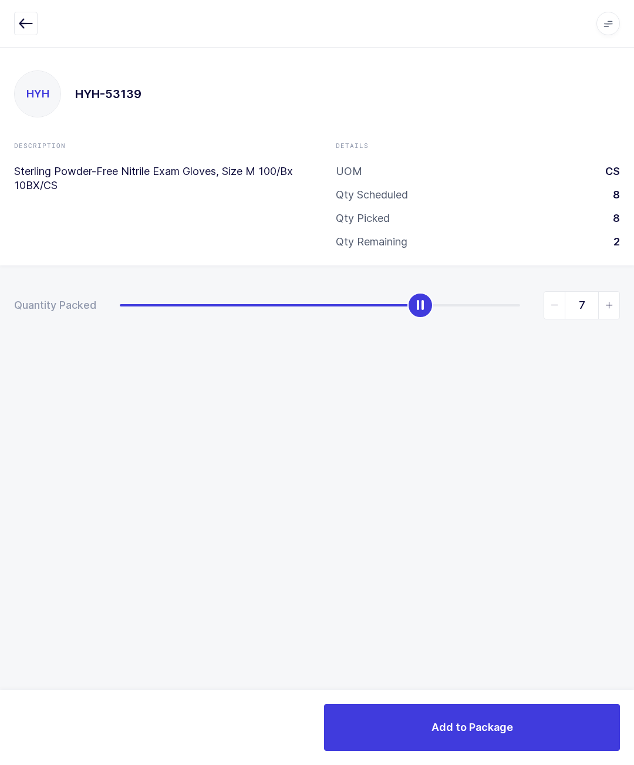
type input "8"
click at [525, 714] on button "Add to Package" at bounding box center [472, 727] width 296 height 47
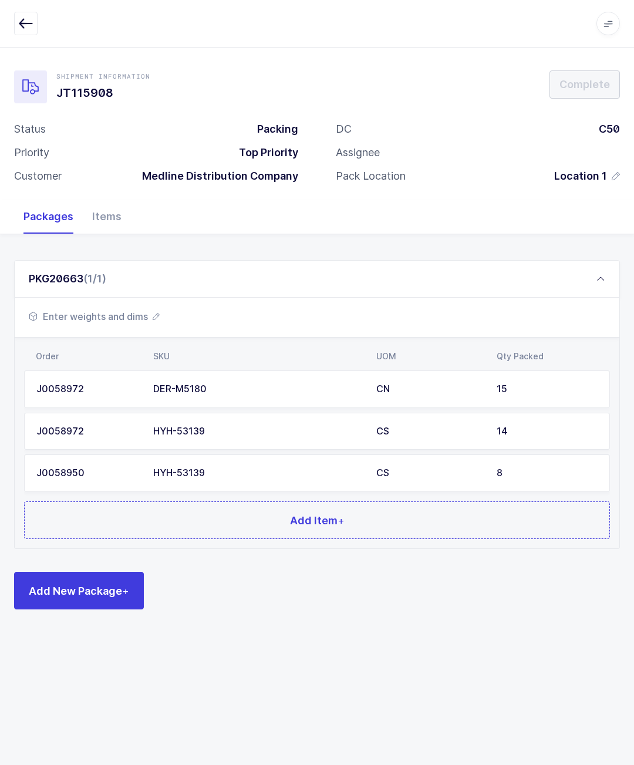
click at [279, 529] on button "Add Item +" at bounding box center [317, 520] width 586 height 38
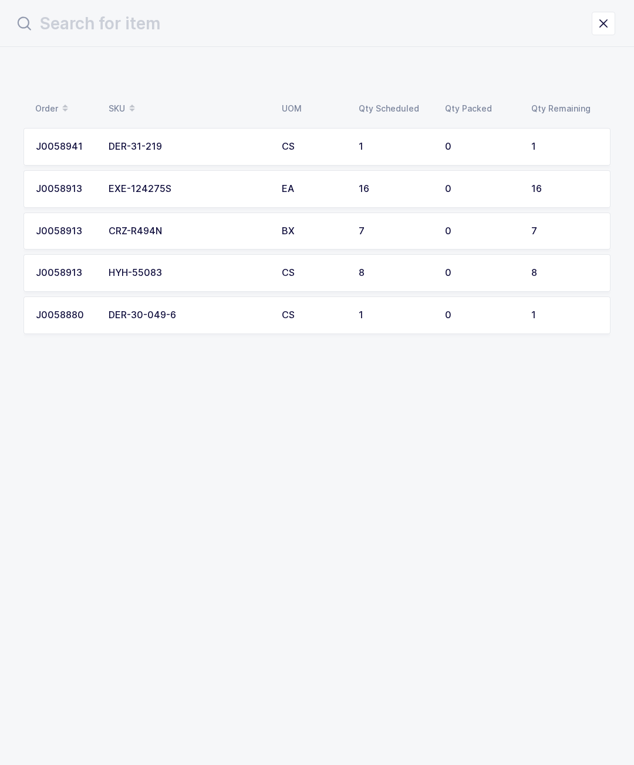
click at [401, 201] on td "16" at bounding box center [395, 189] width 86 height 38
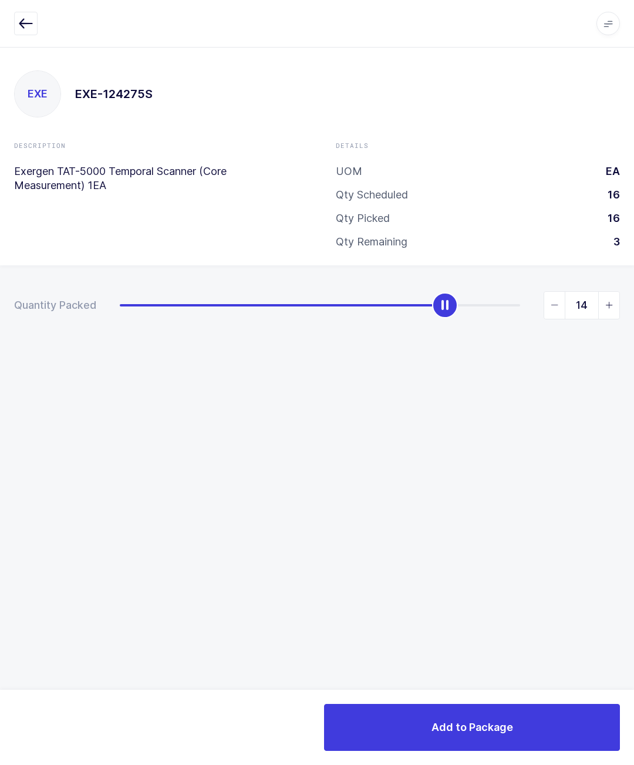
type input "16"
click at [543, 749] on button "Add to Package" at bounding box center [472, 727] width 296 height 47
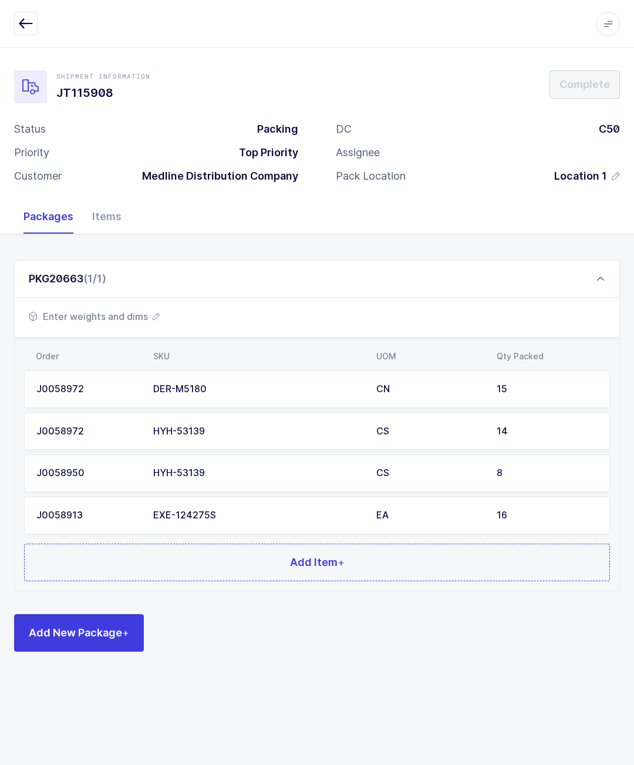
click at [273, 550] on button "Add Item +" at bounding box center [317, 562] width 586 height 38
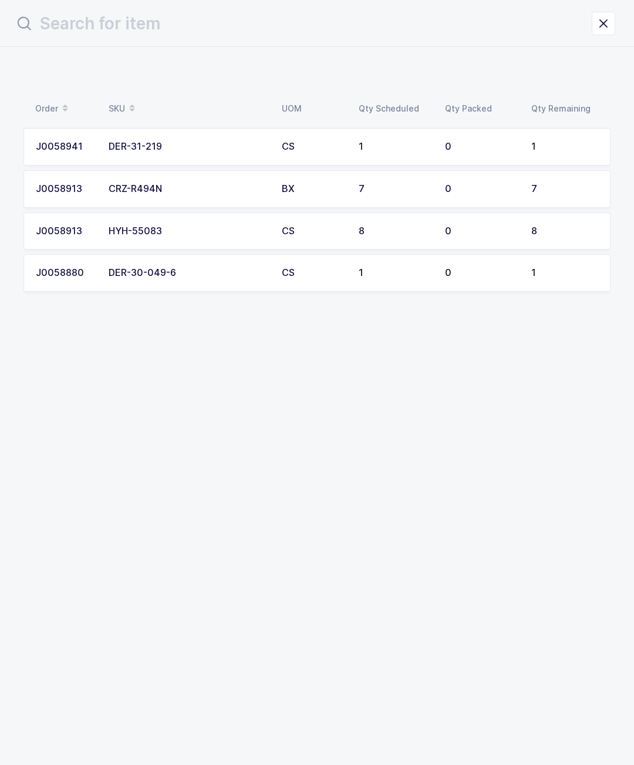
click at [366, 163] on td "1" at bounding box center [395, 147] width 86 height 38
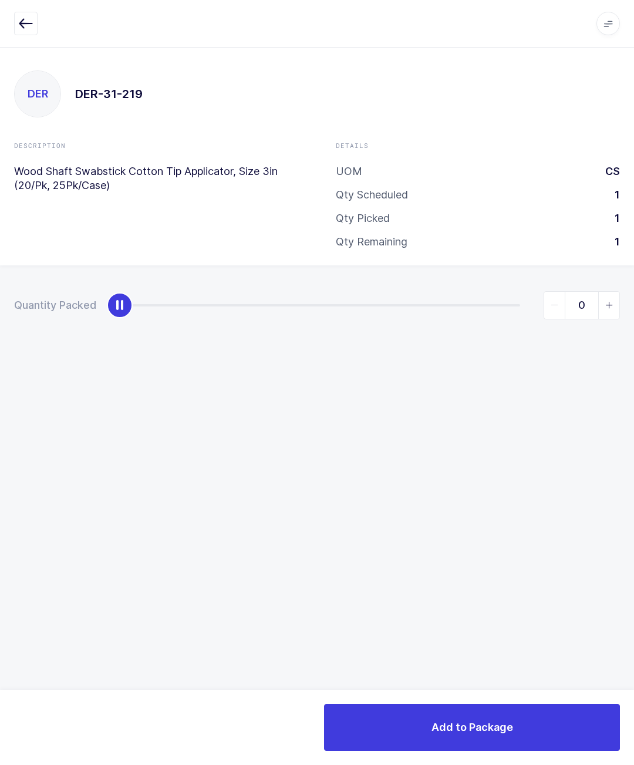
type input "1"
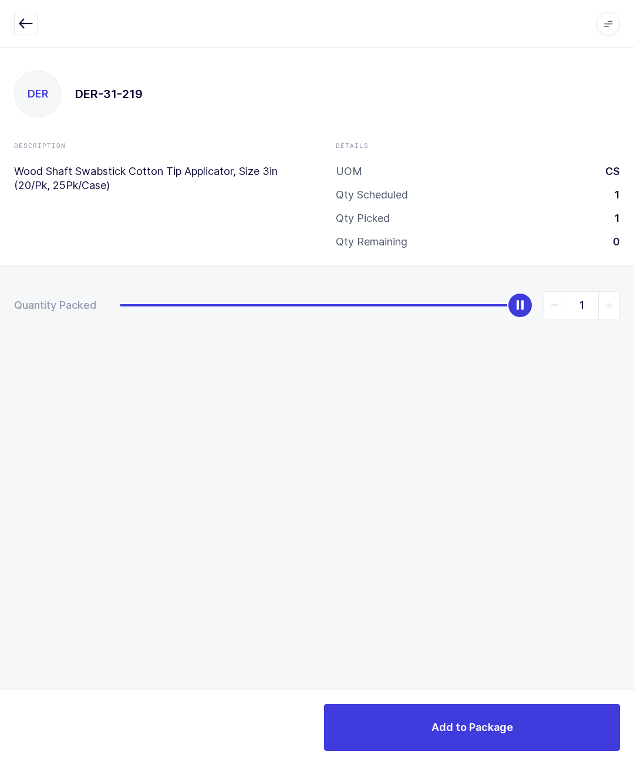
click at [512, 748] on button "Add to Package" at bounding box center [472, 727] width 296 height 47
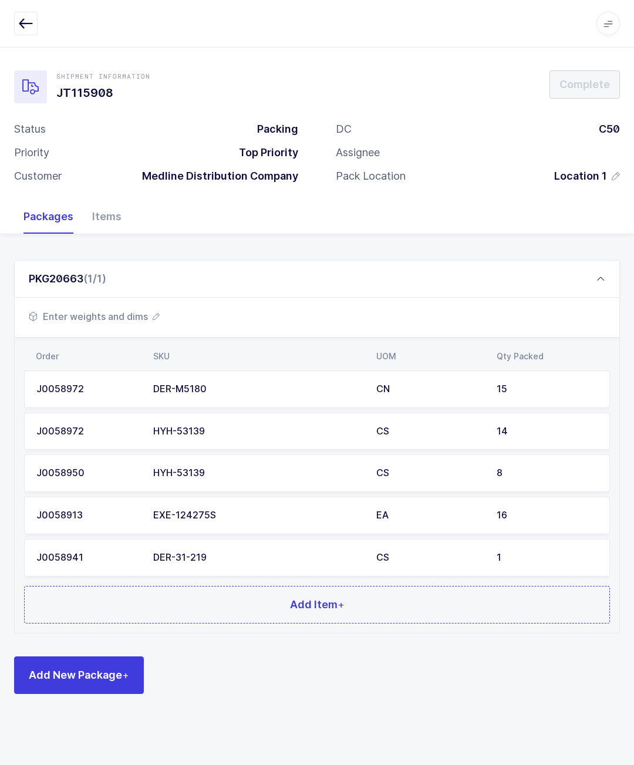
click at [262, 589] on button "Add Item +" at bounding box center [317, 605] width 586 height 38
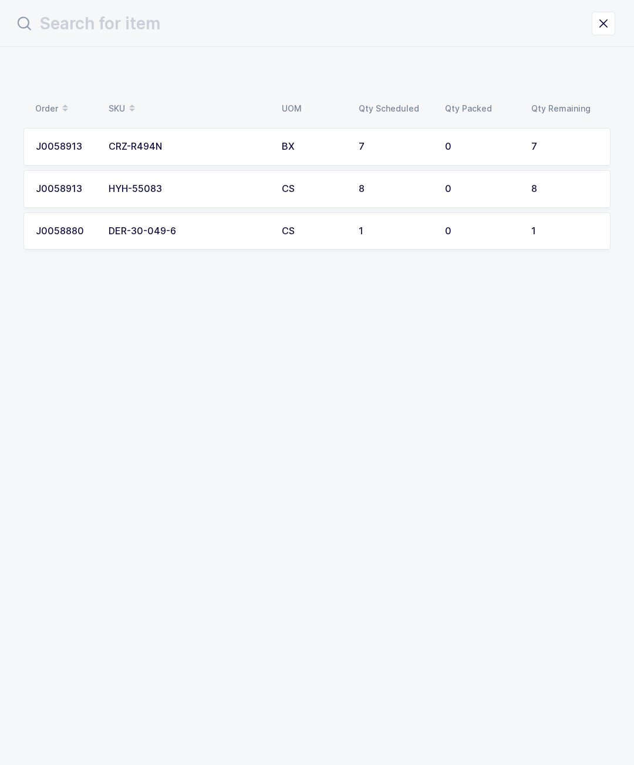
click at [384, 205] on td "8" at bounding box center [395, 189] width 86 height 38
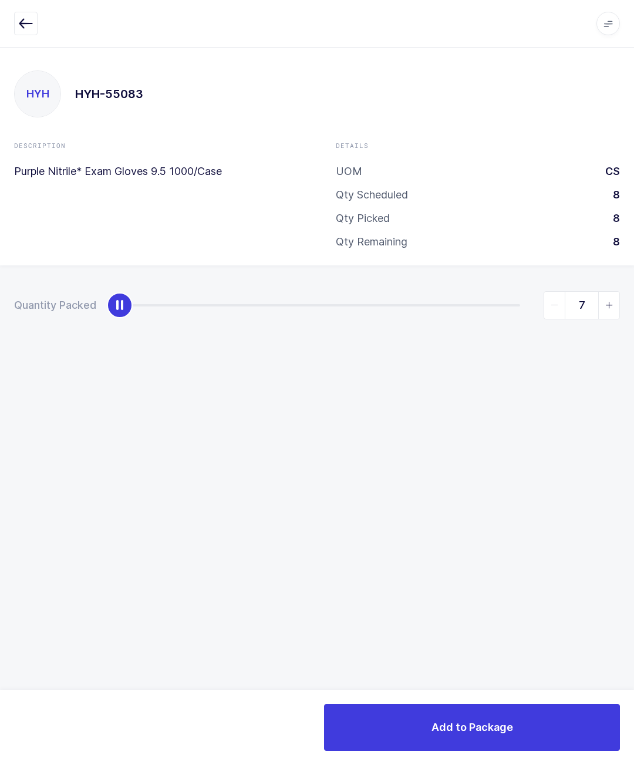
type input "8"
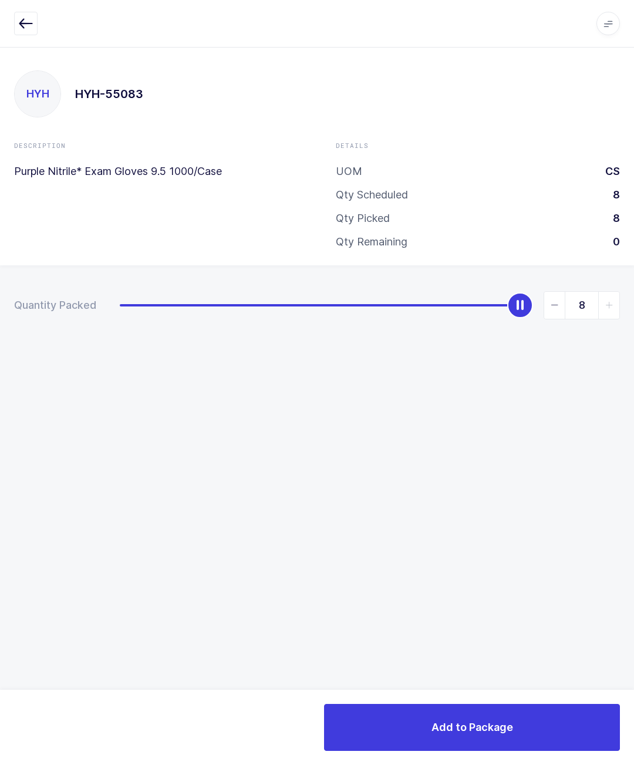
click at [546, 715] on button "Add to Package" at bounding box center [472, 727] width 296 height 47
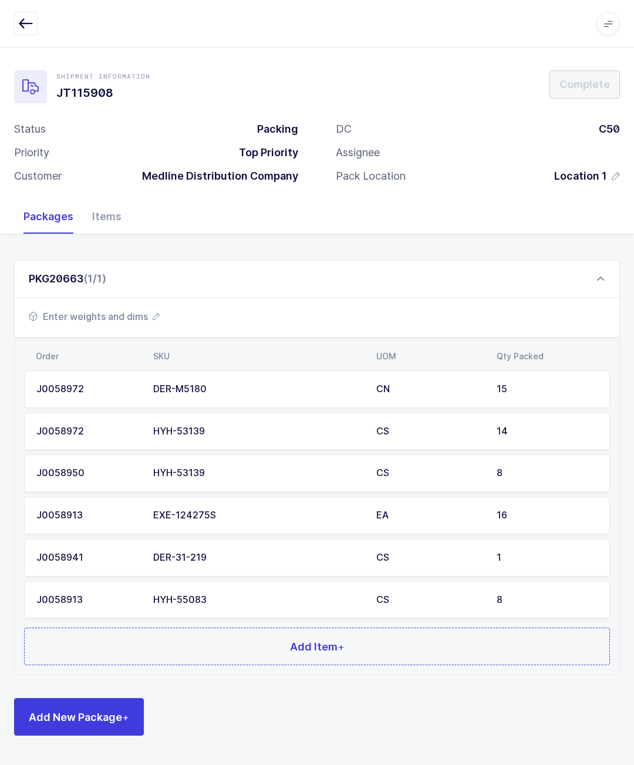
click at [214, 641] on button "Add Item +" at bounding box center [317, 646] width 586 height 38
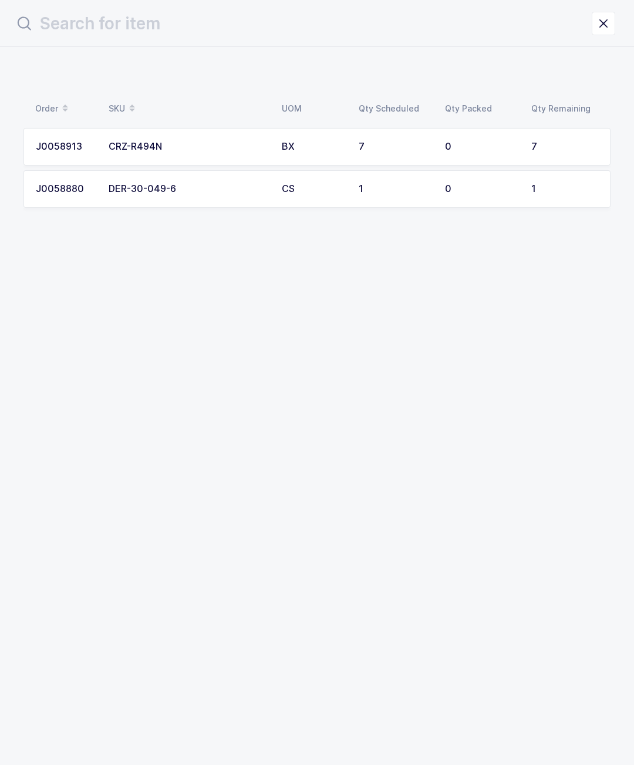
click at [397, 163] on td "7" at bounding box center [395, 147] width 86 height 38
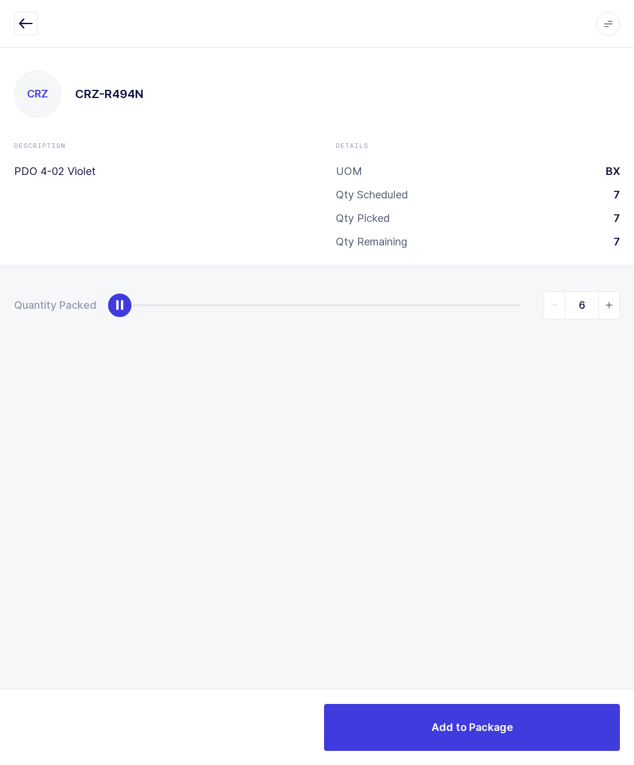
type input "7"
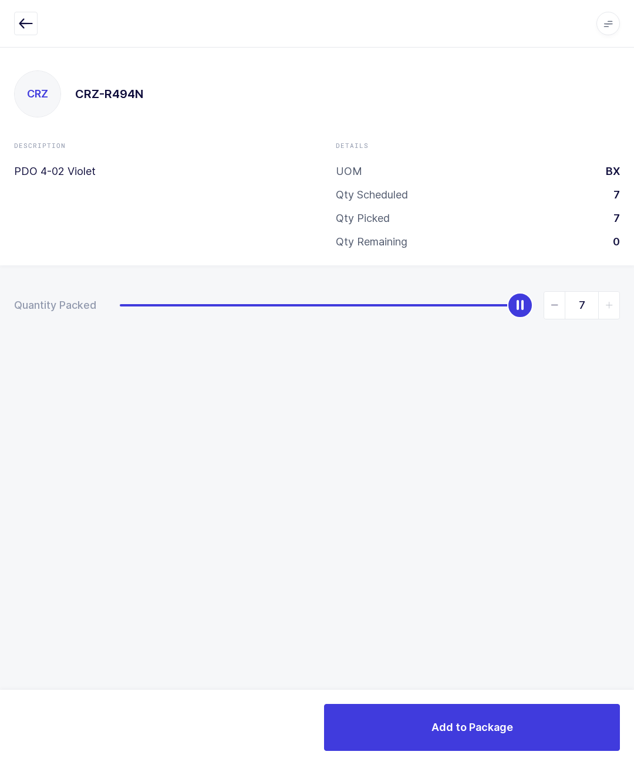
click at [542, 729] on button "Add to Package" at bounding box center [472, 727] width 296 height 47
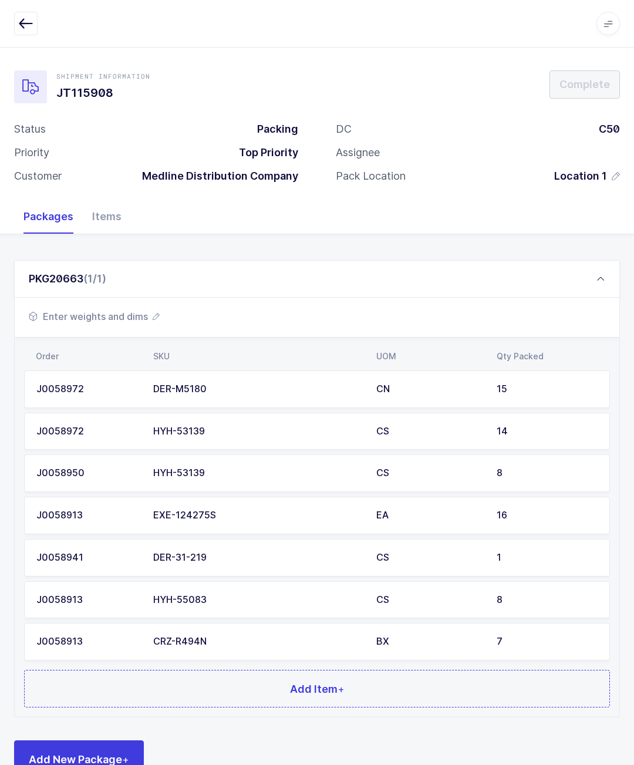
click at [320, 693] on button "Add Item +" at bounding box center [317, 689] width 586 height 38
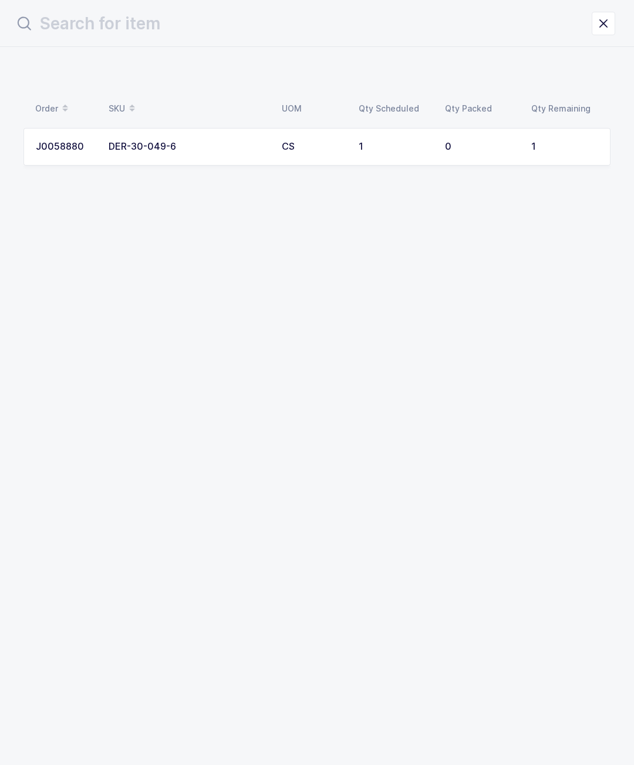
click at [489, 140] on td "0" at bounding box center [481, 147] width 86 height 38
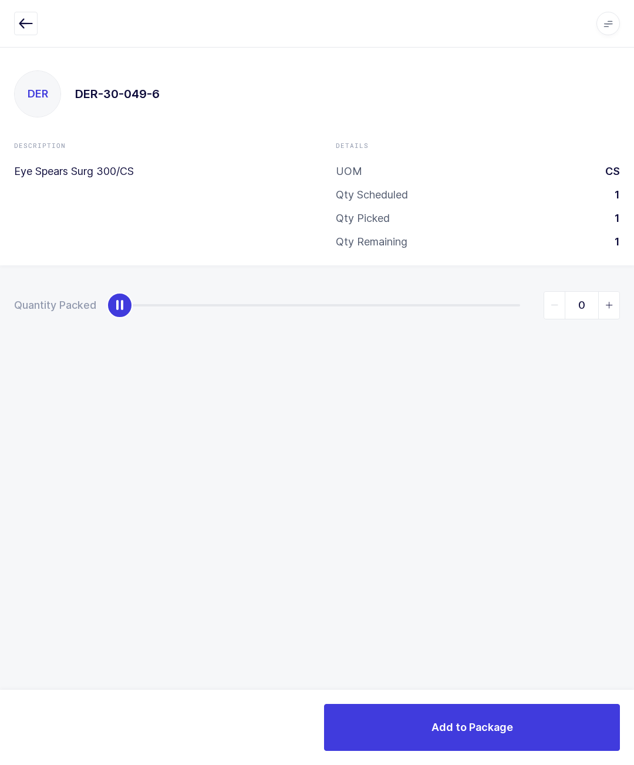
type input "1"
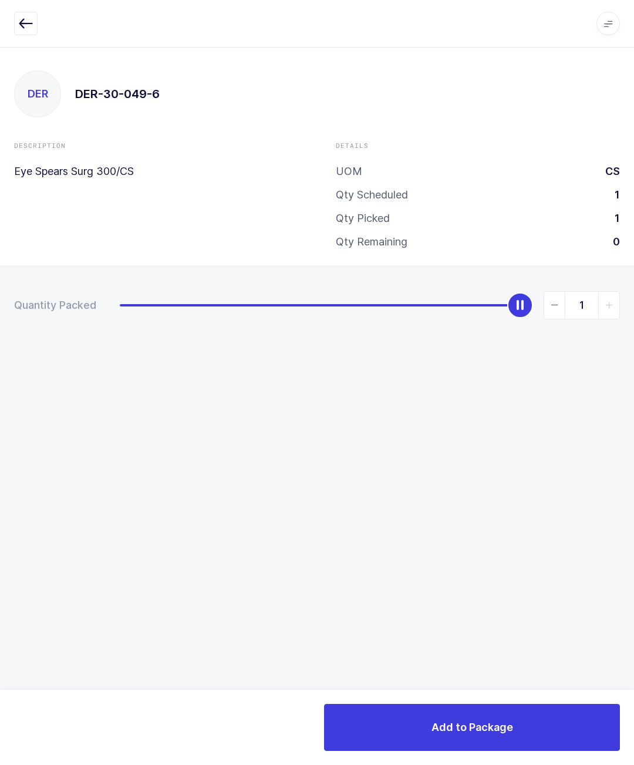
click at [502, 712] on button "Add to Package" at bounding box center [472, 727] width 296 height 47
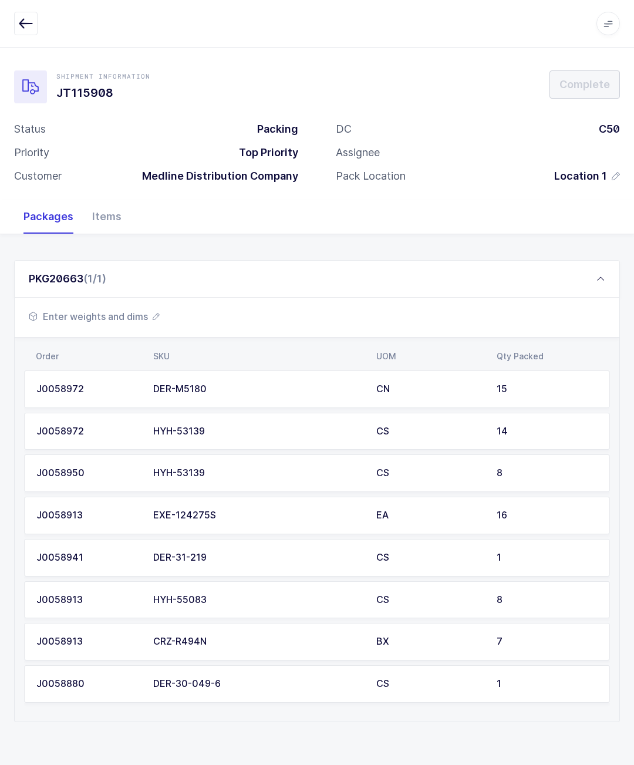
click at [153, 313] on icon "button" at bounding box center [156, 316] width 7 height 7
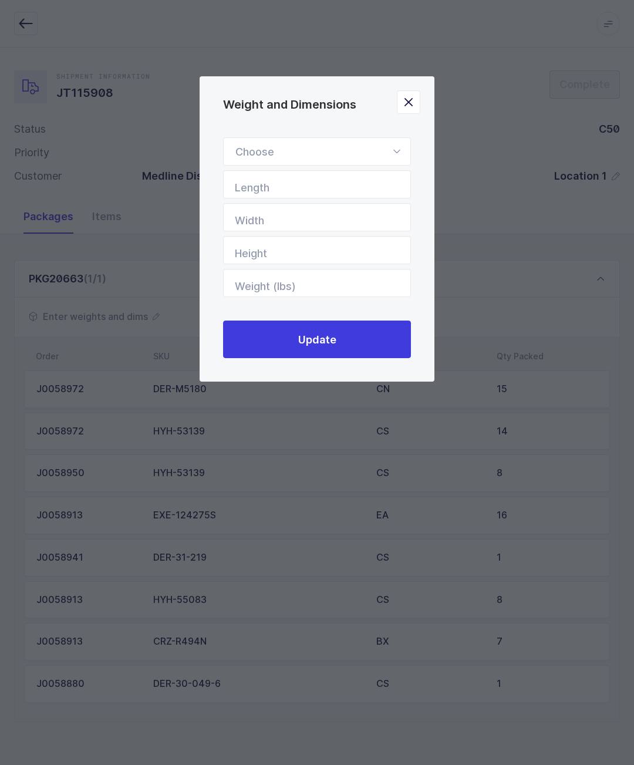
click at [350, 147] on div "Weight and Dimensions" at bounding box center [317, 151] width 188 height 28
click at [326, 184] on li "Standard Pallet" at bounding box center [316, 185] width 177 height 22
type input "Standard Pallet"
type input "48"
type input "40"
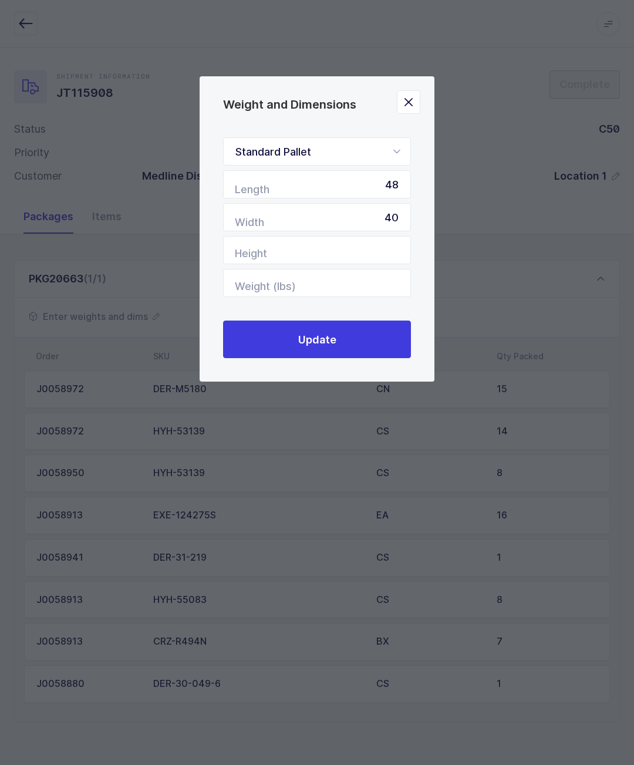
click at [352, 327] on button "Update" at bounding box center [317, 339] width 188 height 38
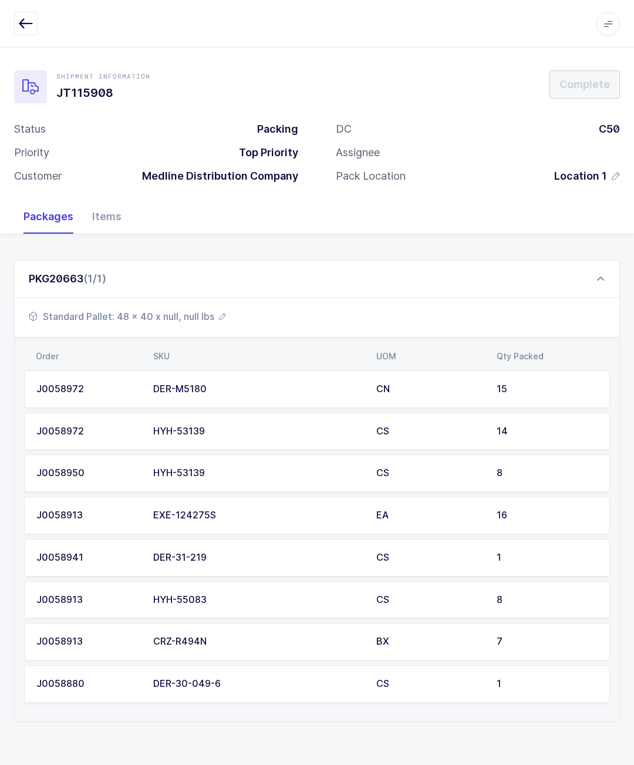
click at [411, 271] on div "PKG20663 (1/1)" at bounding box center [317, 279] width 606 height 38
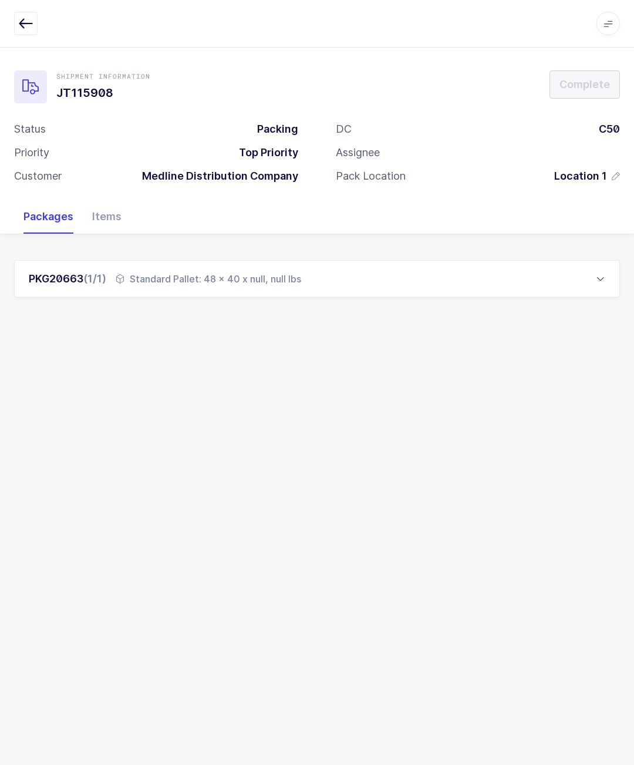
click at [36, 28] on button "button" at bounding box center [25, 23] width 23 height 23
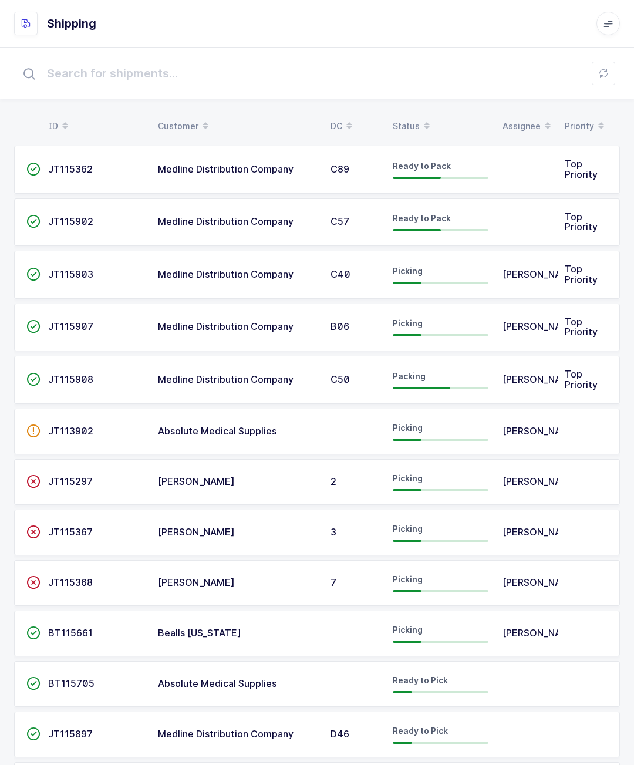
click at [562, 373] on td "Top Priority" at bounding box center [588, 380] width 62 height 48
